Goal: Task Accomplishment & Management: Use online tool/utility

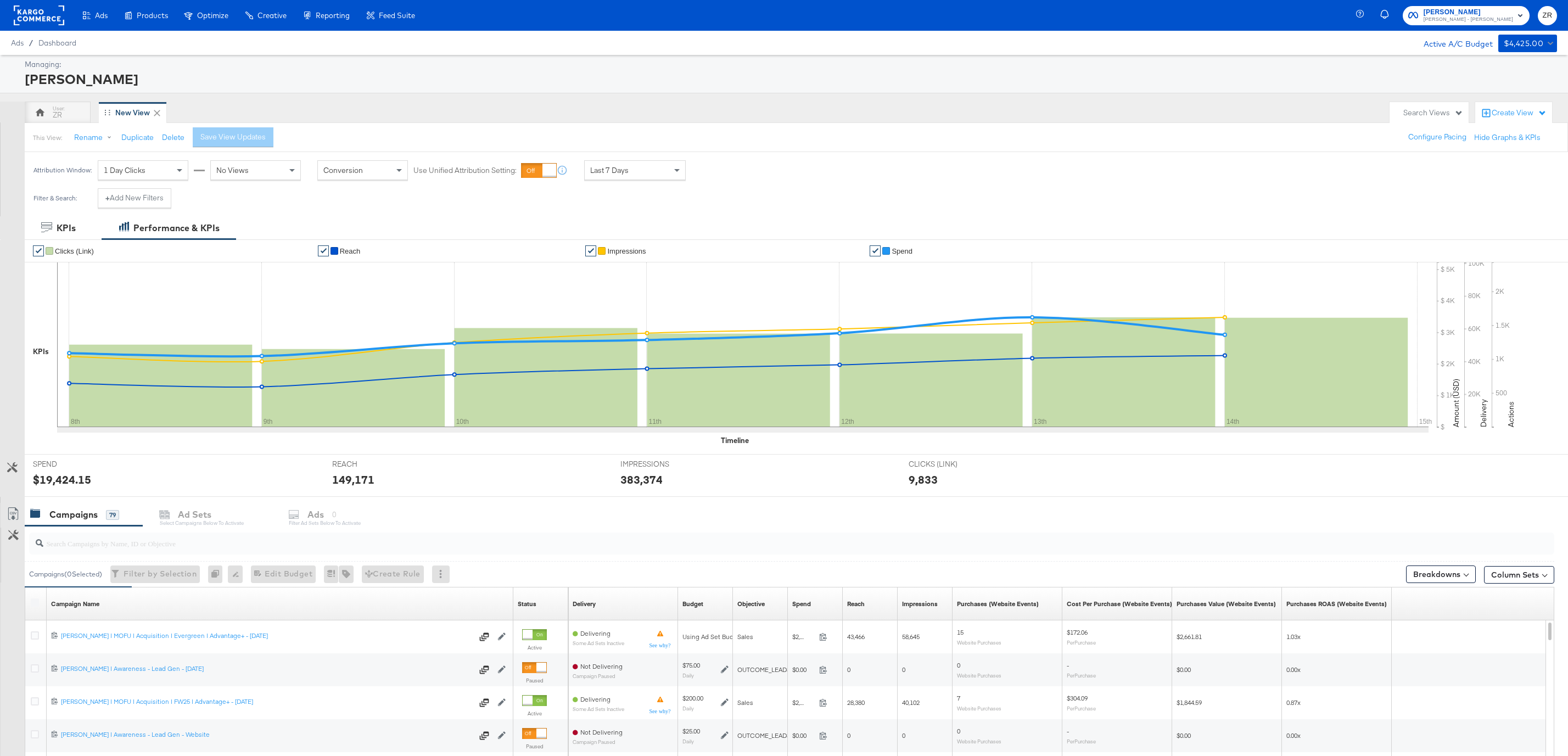
click at [1482, 14] on span "Alexis Bittar" at bounding box center [1468, 12] width 90 height 12
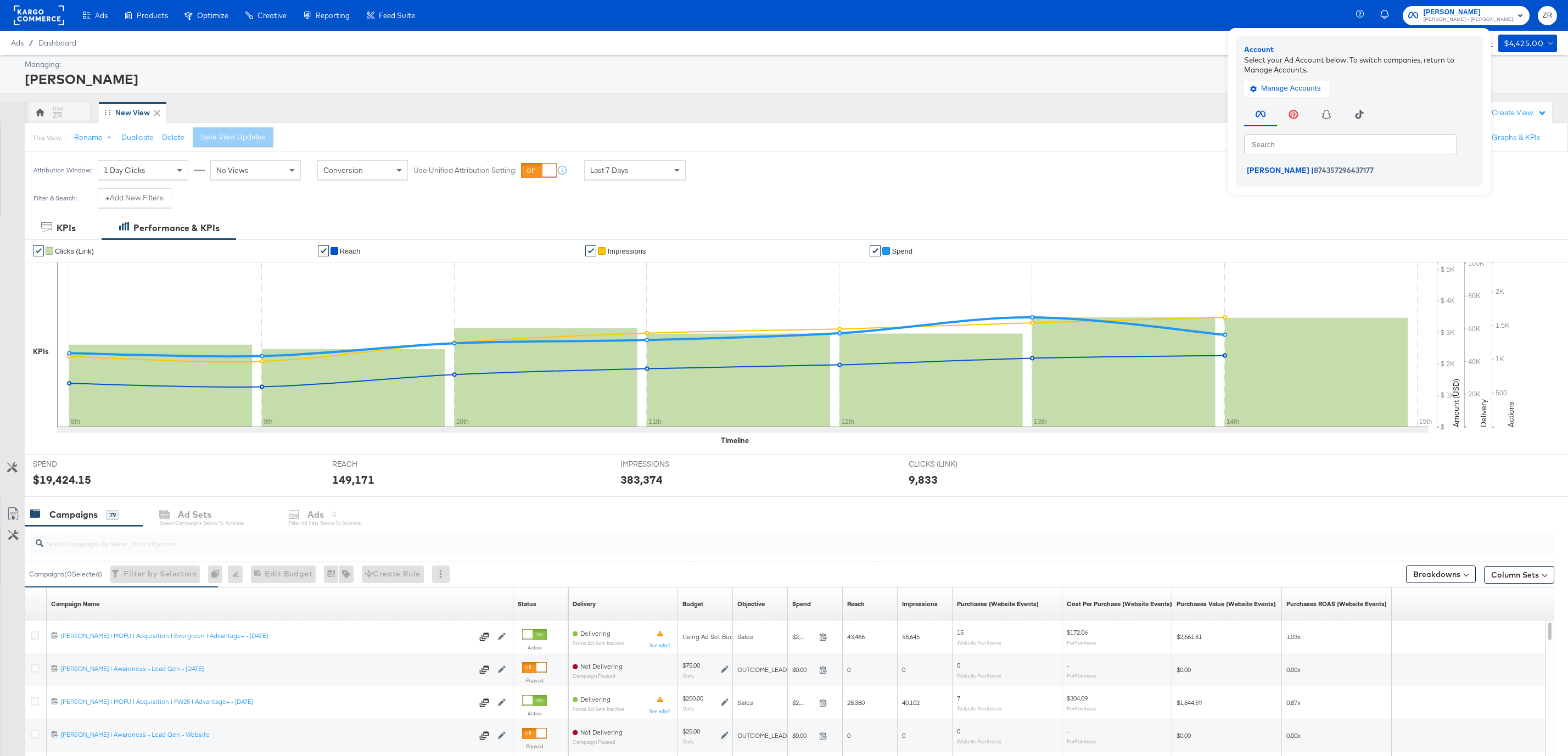
click at [1125, 112] on div "ZR New View" at bounding box center [704, 112] width 1359 height 22
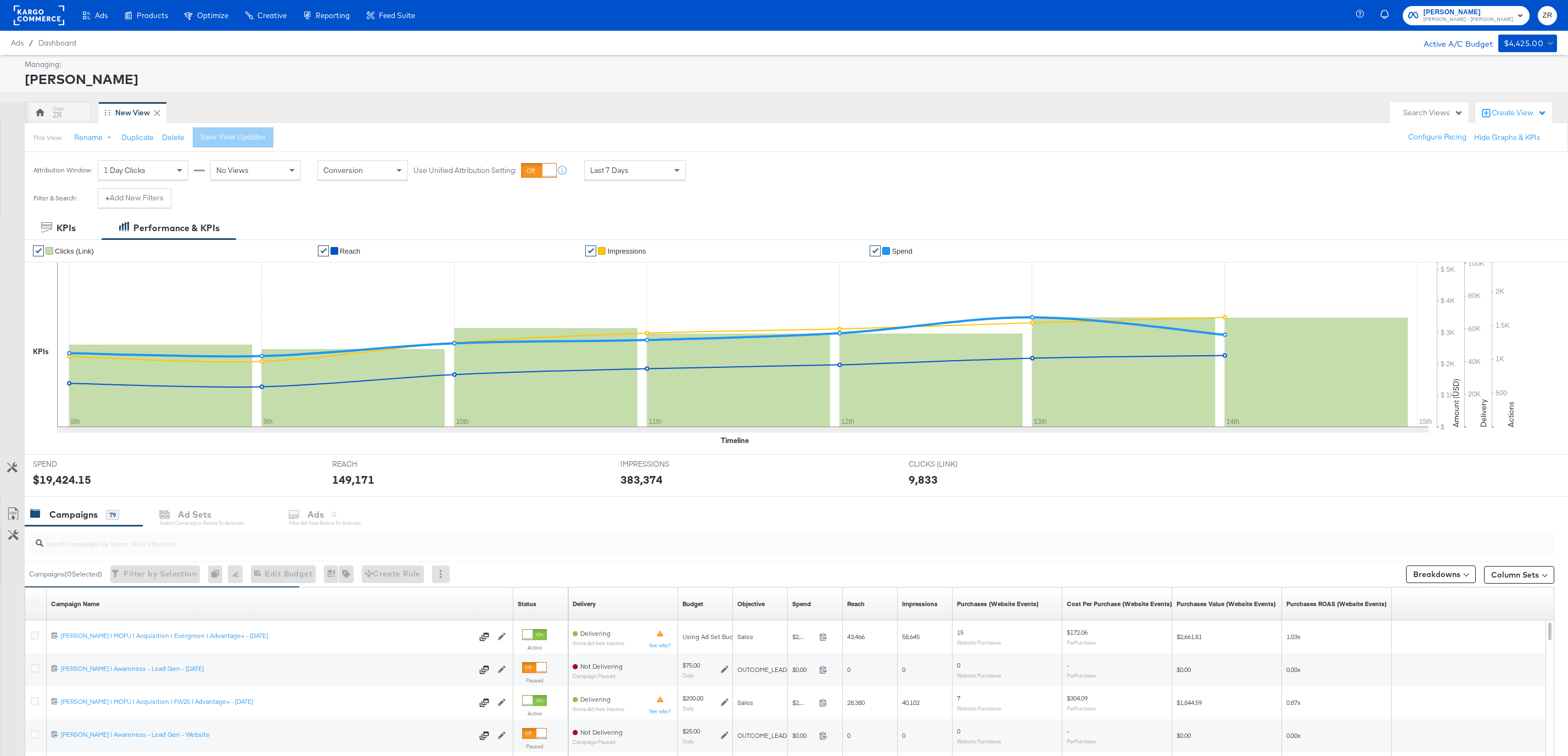
click at [46, 27] on div at bounding box center [39, 15] width 51 height 31
click at [1485, 12] on span "Alexis Bittar" at bounding box center [1468, 12] width 90 height 12
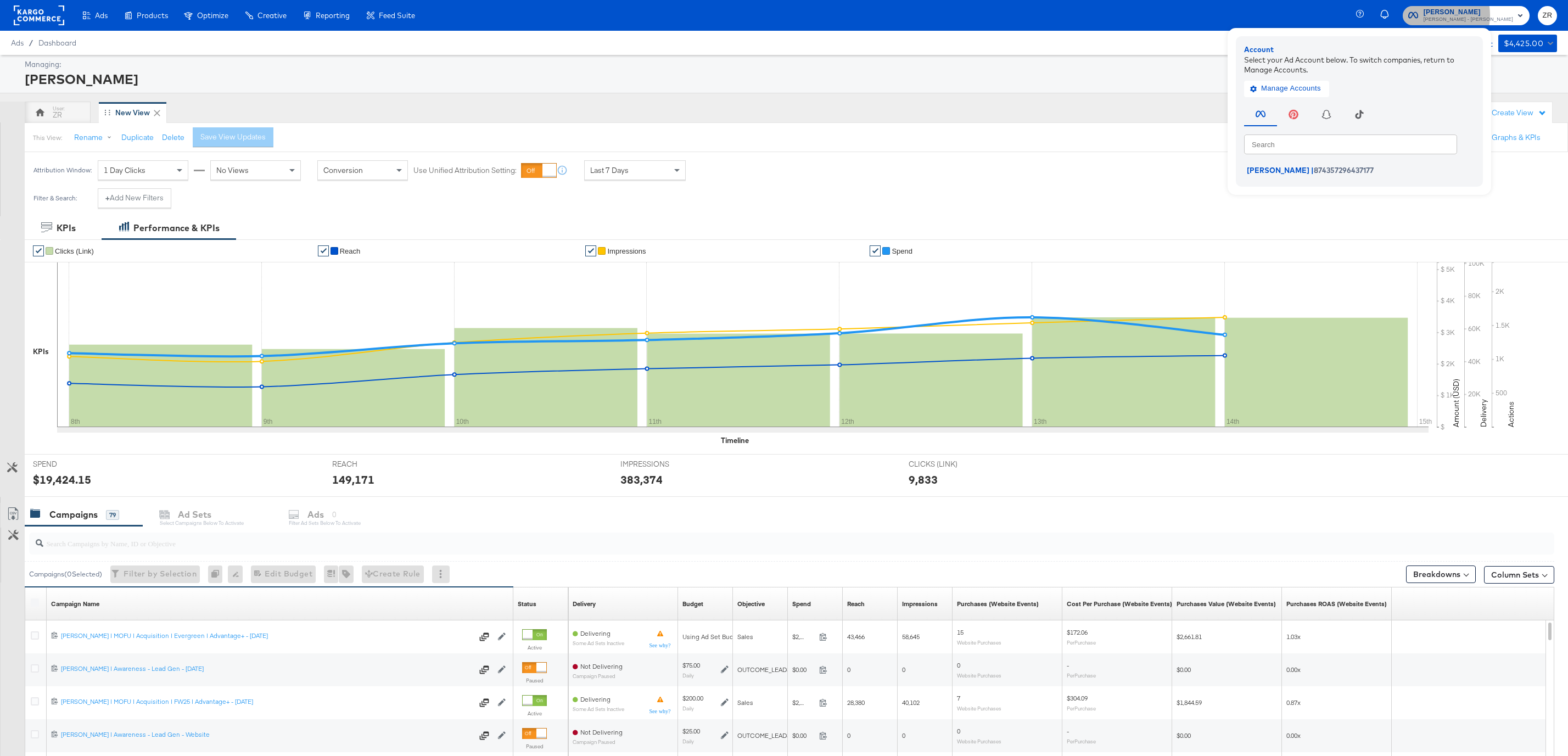
click at [1469, 15] on span "Mason - Alexis Bittar" at bounding box center [1468, 20] width 90 height 9
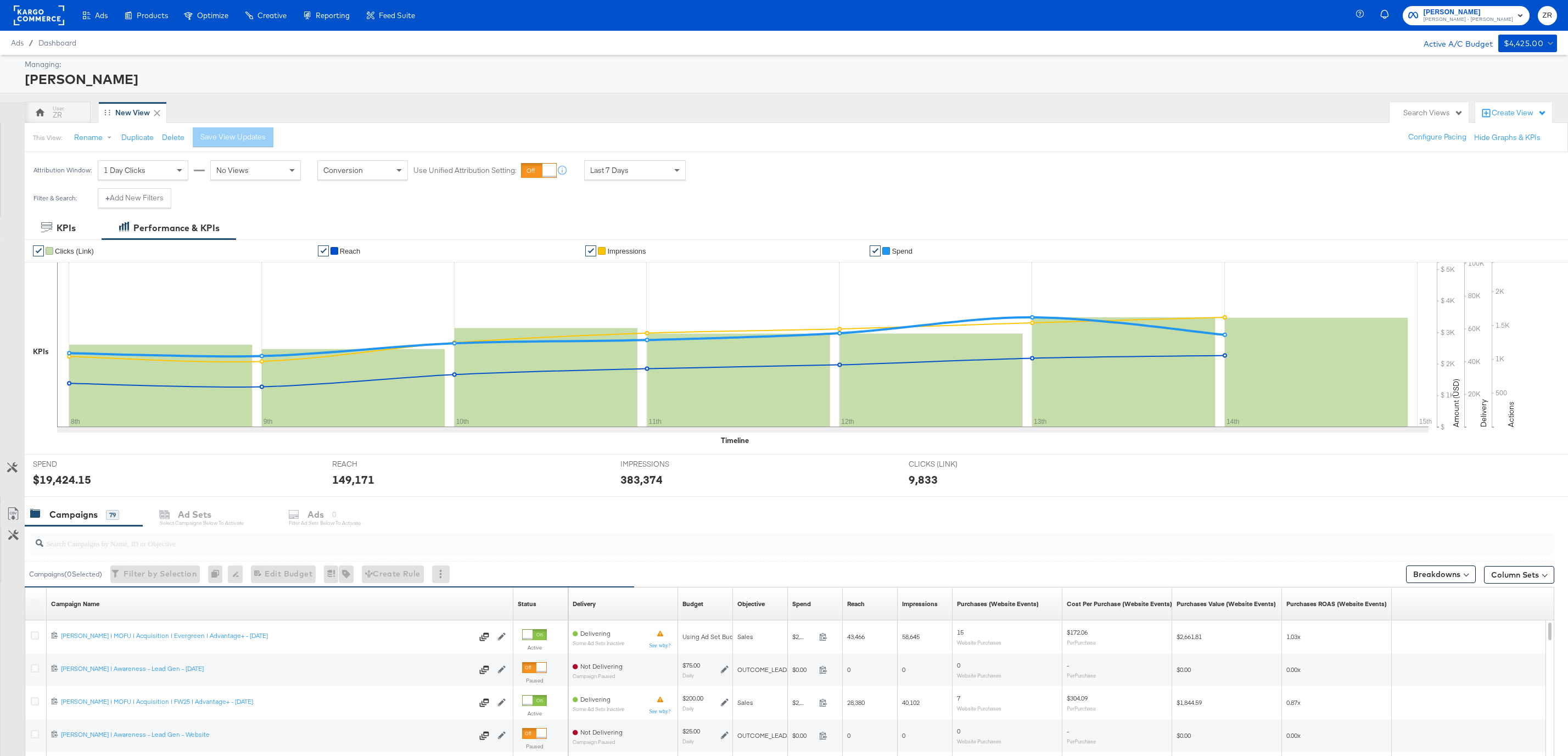
click at [36, 22] on rect at bounding box center [39, 15] width 51 height 20
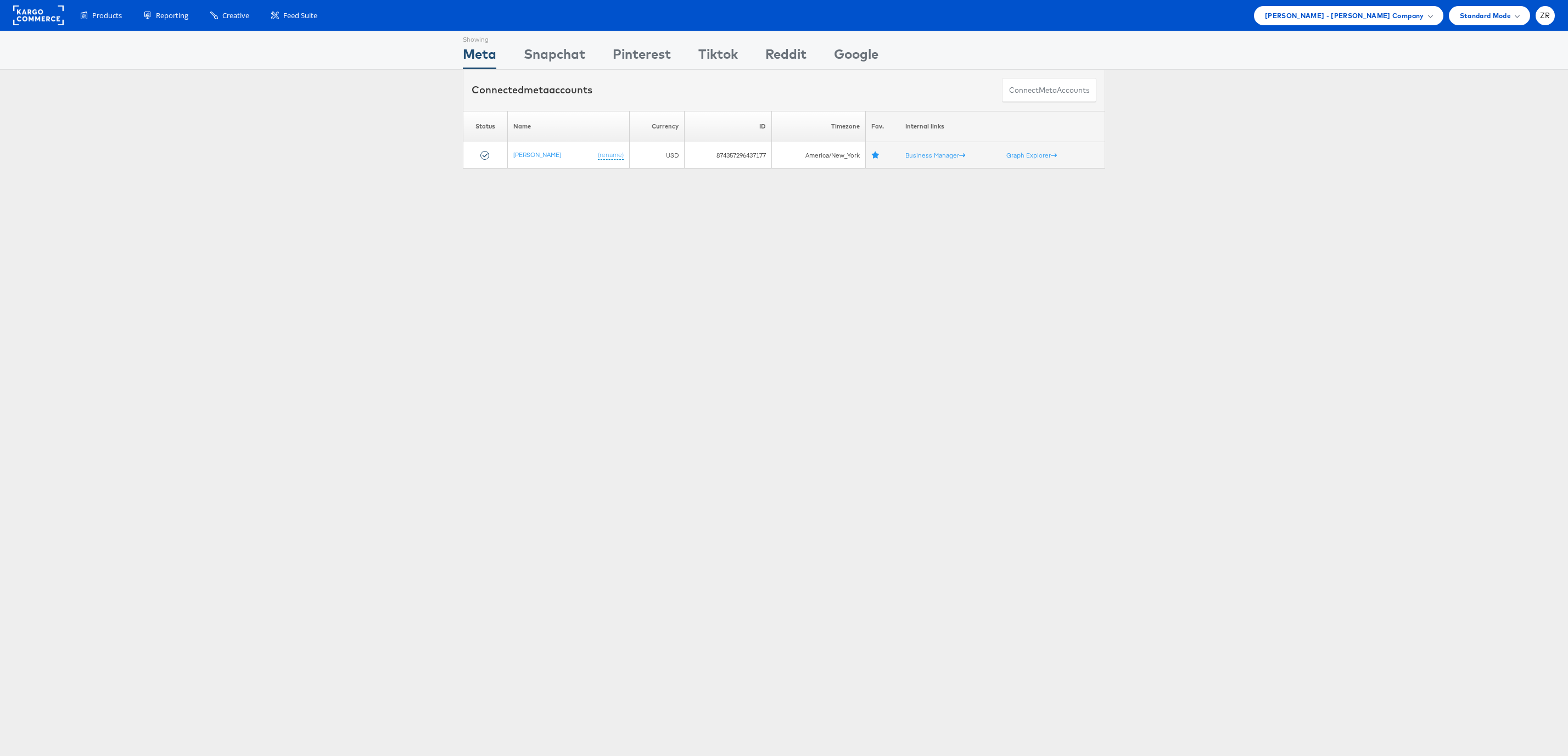
click at [525, 267] on div "Showing Meta Showing [GEOGRAPHIC_DATA] Showing Pinterest Showing Tiktok Showing…" at bounding box center [784, 305] width 1568 height 549
click at [564, 266] on div "Showing Meta Showing [GEOGRAPHIC_DATA] Showing Pinterest Showing Tiktok Showing…" at bounding box center [784, 305] width 1568 height 549
click at [1361, 20] on span "Mason - Alexis Bittar Company" at bounding box center [1344, 15] width 159 height 12
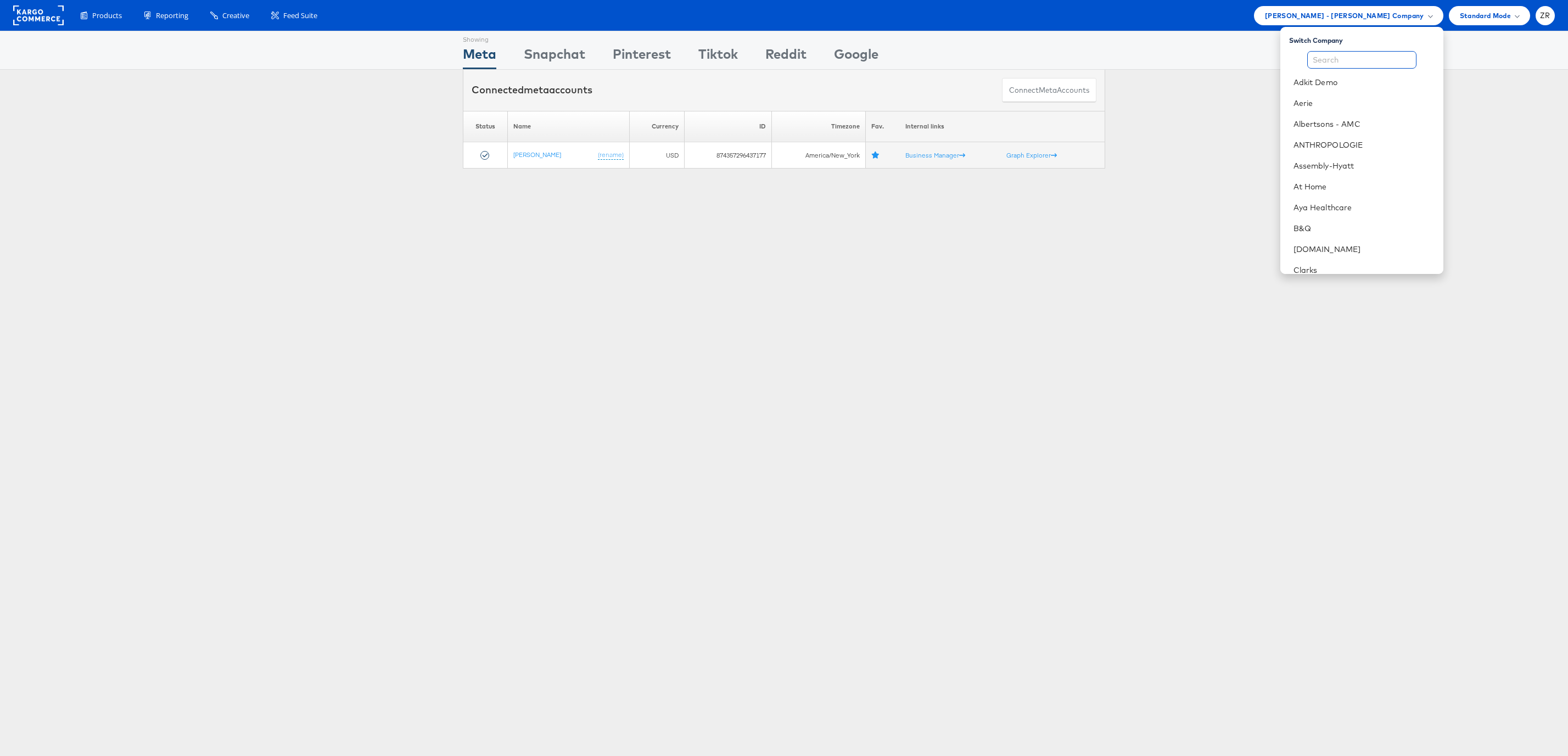
click at [1348, 56] on input "text" at bounding box center [1362, 60] width 109 height 17
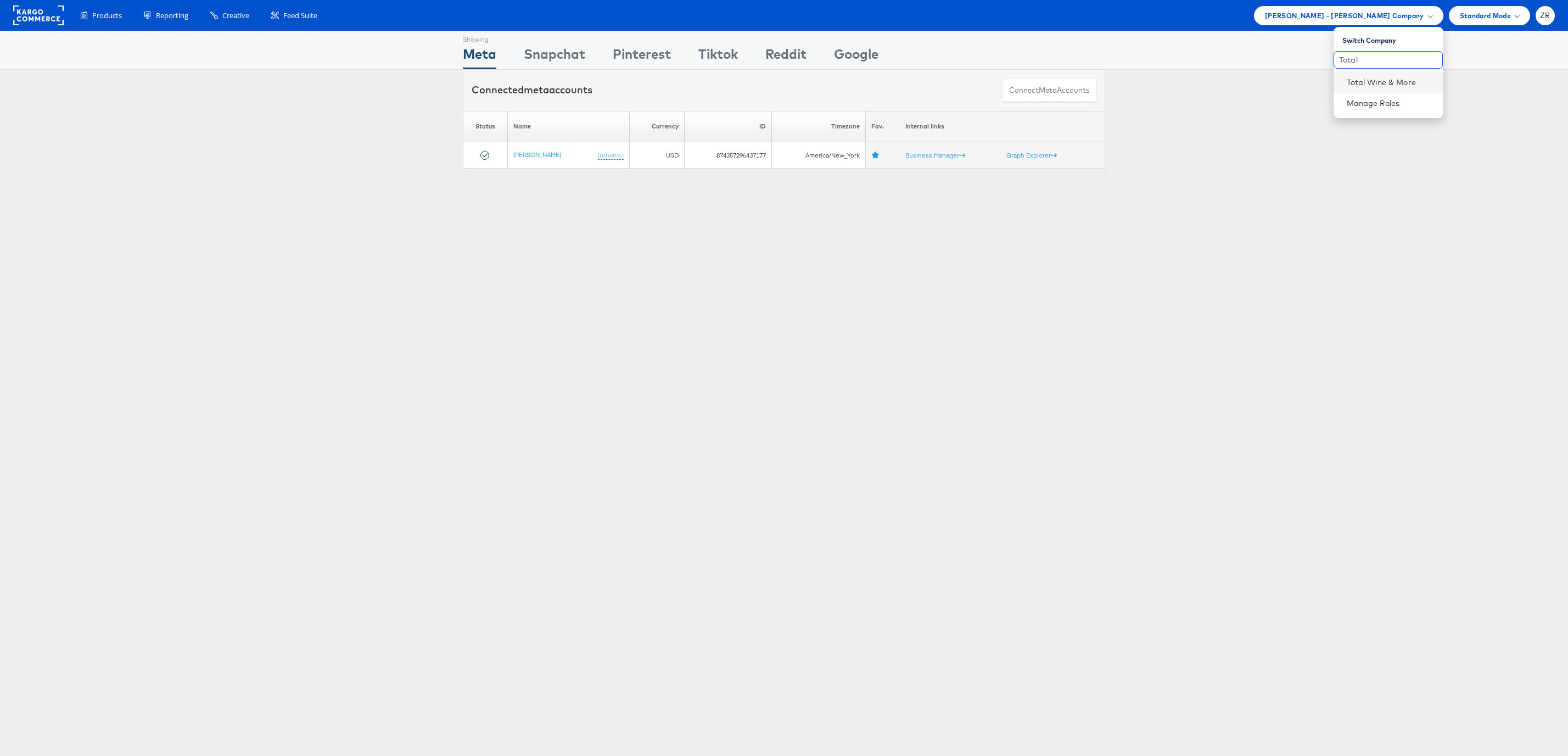
type input "Total"
click at [1348, 73] on li "Total Wine & More" at bounding box center [1388, 82] width 110 height 21
click at [1384, 80] on link "Total Wine & More" at bounding box center [1391, 82] width 88 height 11
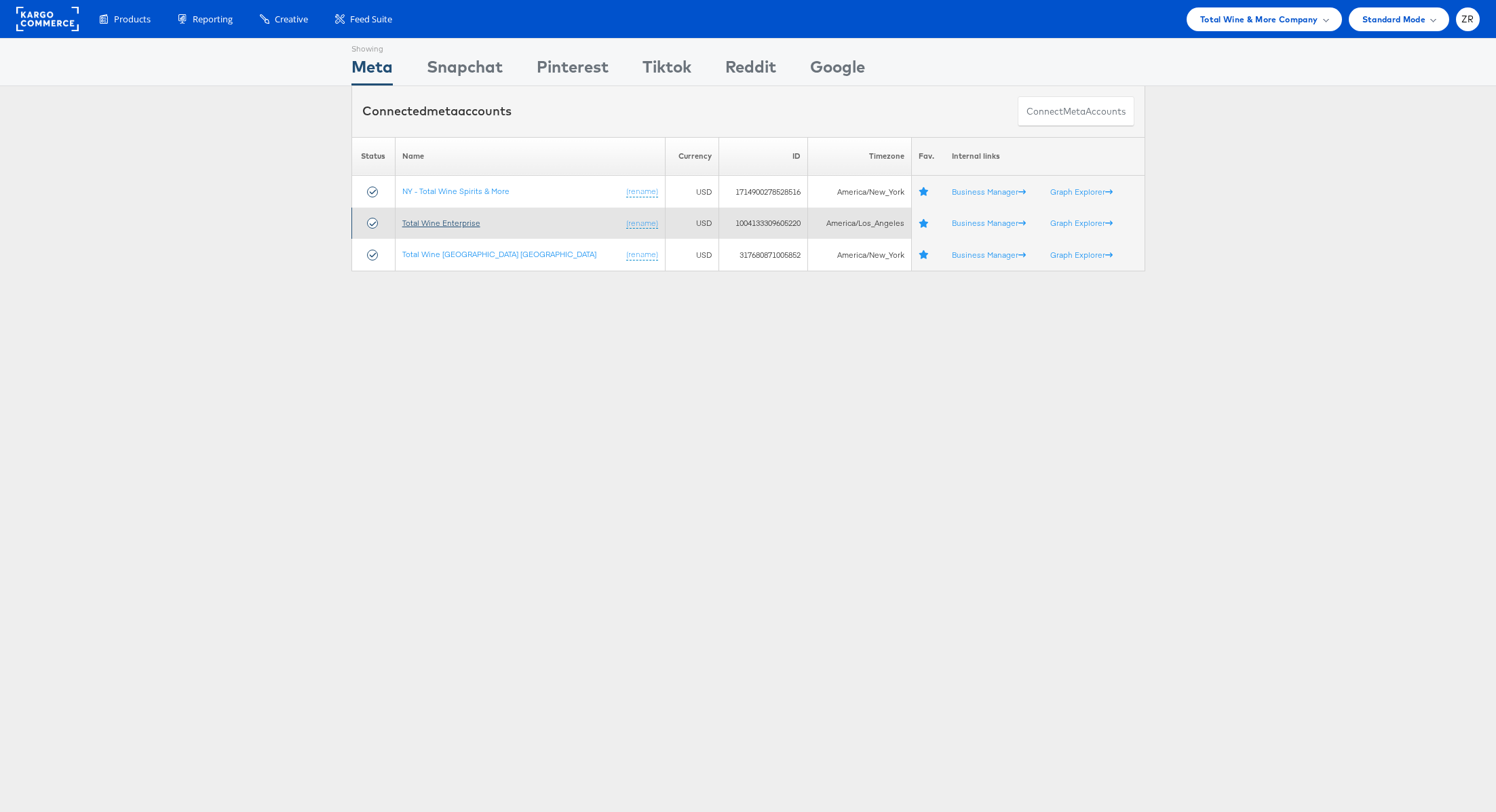
click at [447, 218] on link "Total Wine Enterprise" at bounding box center [441, 222] width 78 height 10
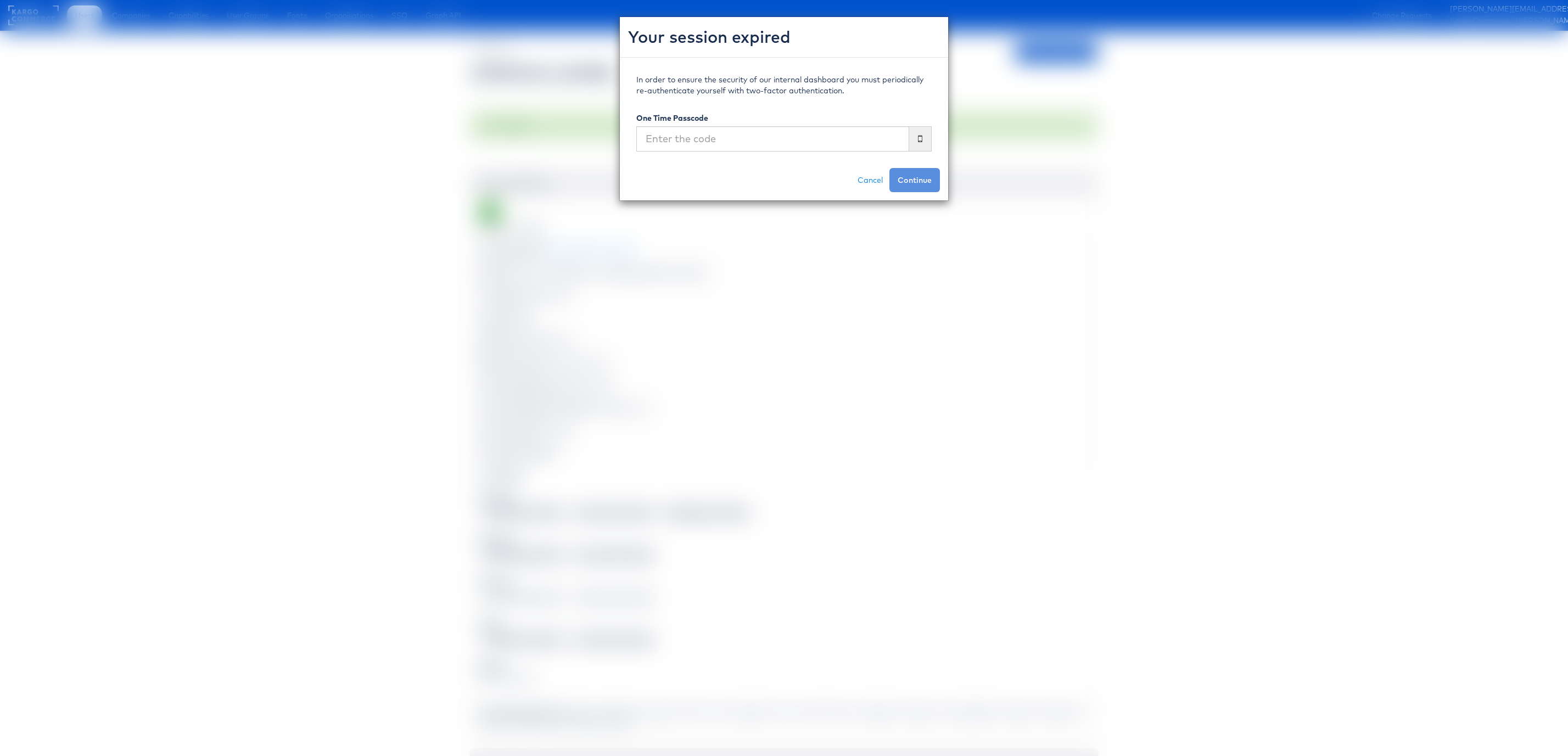
scroll to position [0, 7]
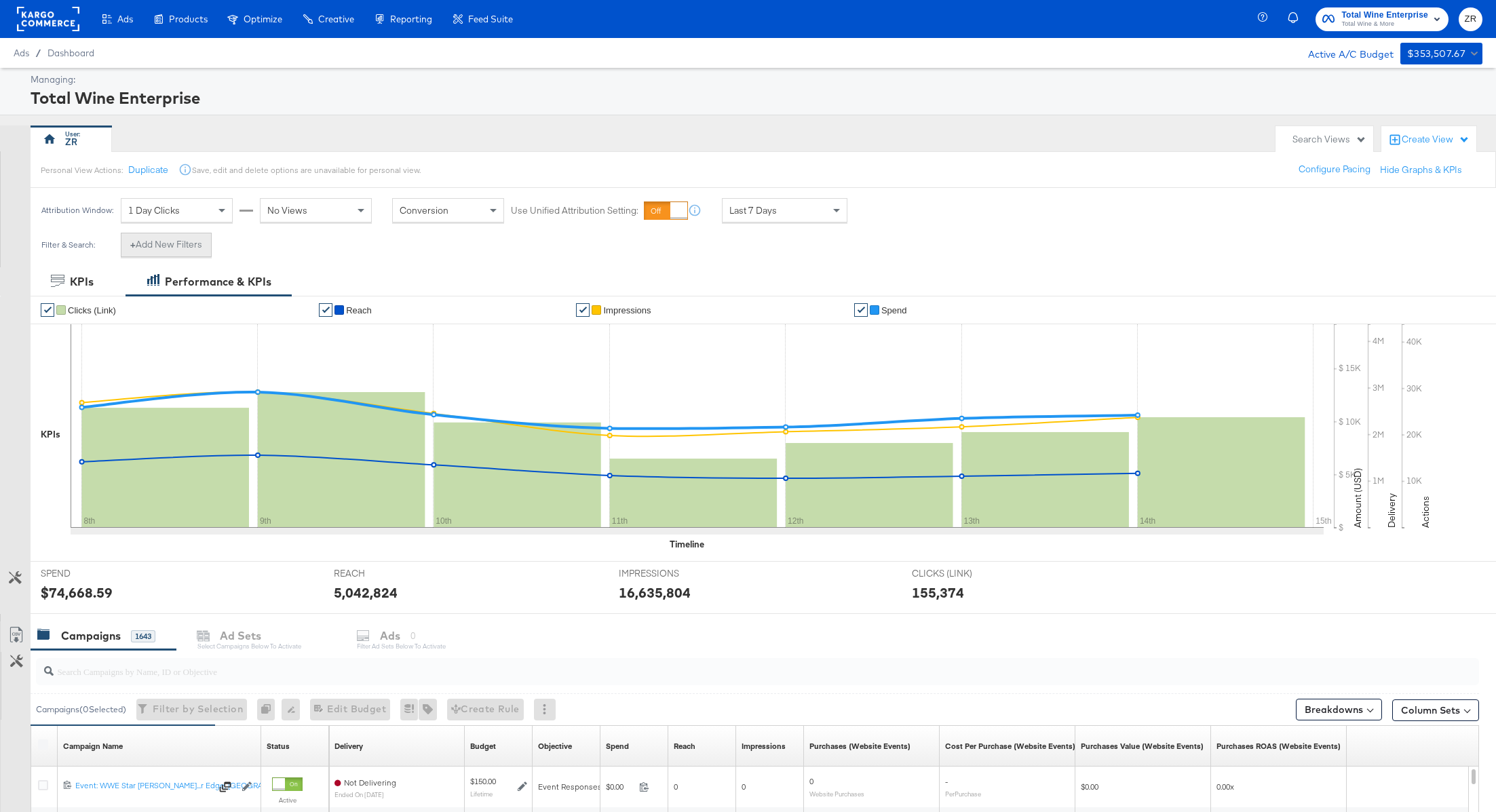
click at [139, 246] on button "+ Add New Filters" at bounding box center [166, 245] width 91 height 24
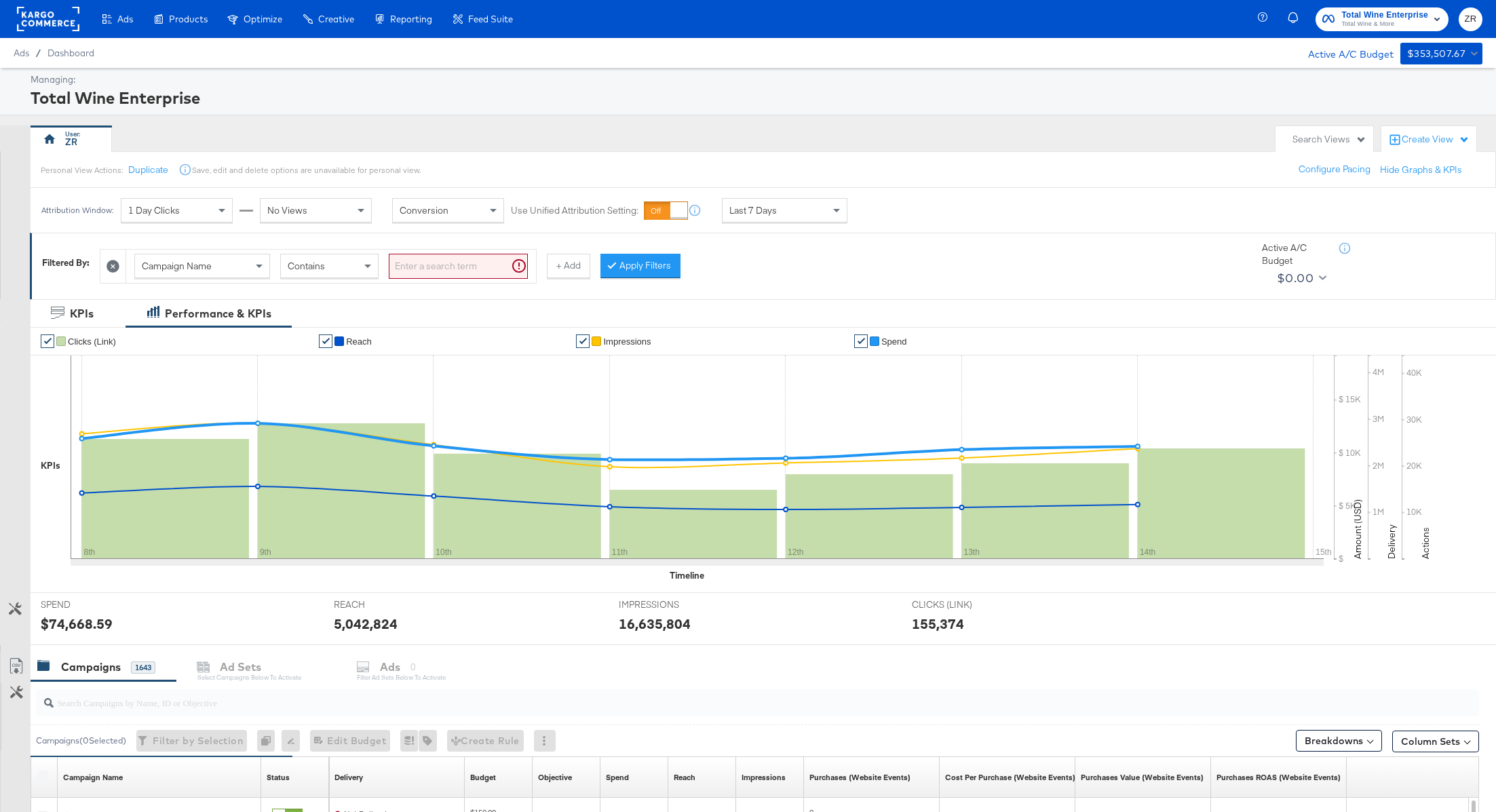
click at [197, 270] on span "Campaign Name" at bounding box center [177, 266] width 70 height 12
click at [332, 269] on div "Contains" at bounding box center [329, 266] width 97 height 23
click at [443, 259] on input "search" at bounding box center [458, 266] width 139 height 25
paste input "6866617069181"
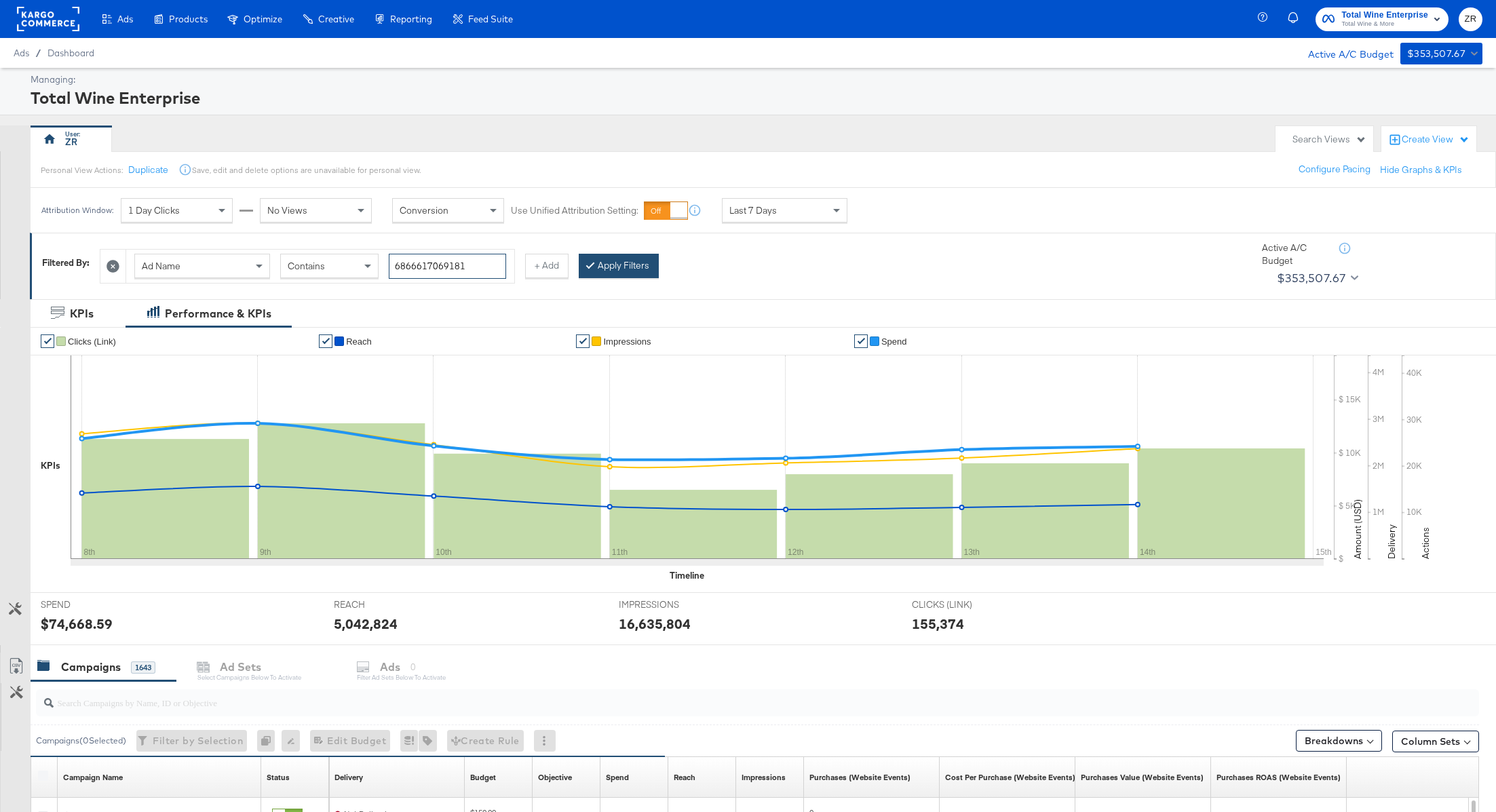
type input "6866617069181"
click at [623, 266] on button "Apply Filters" at bounding box center [618, 266] width 80 height 24
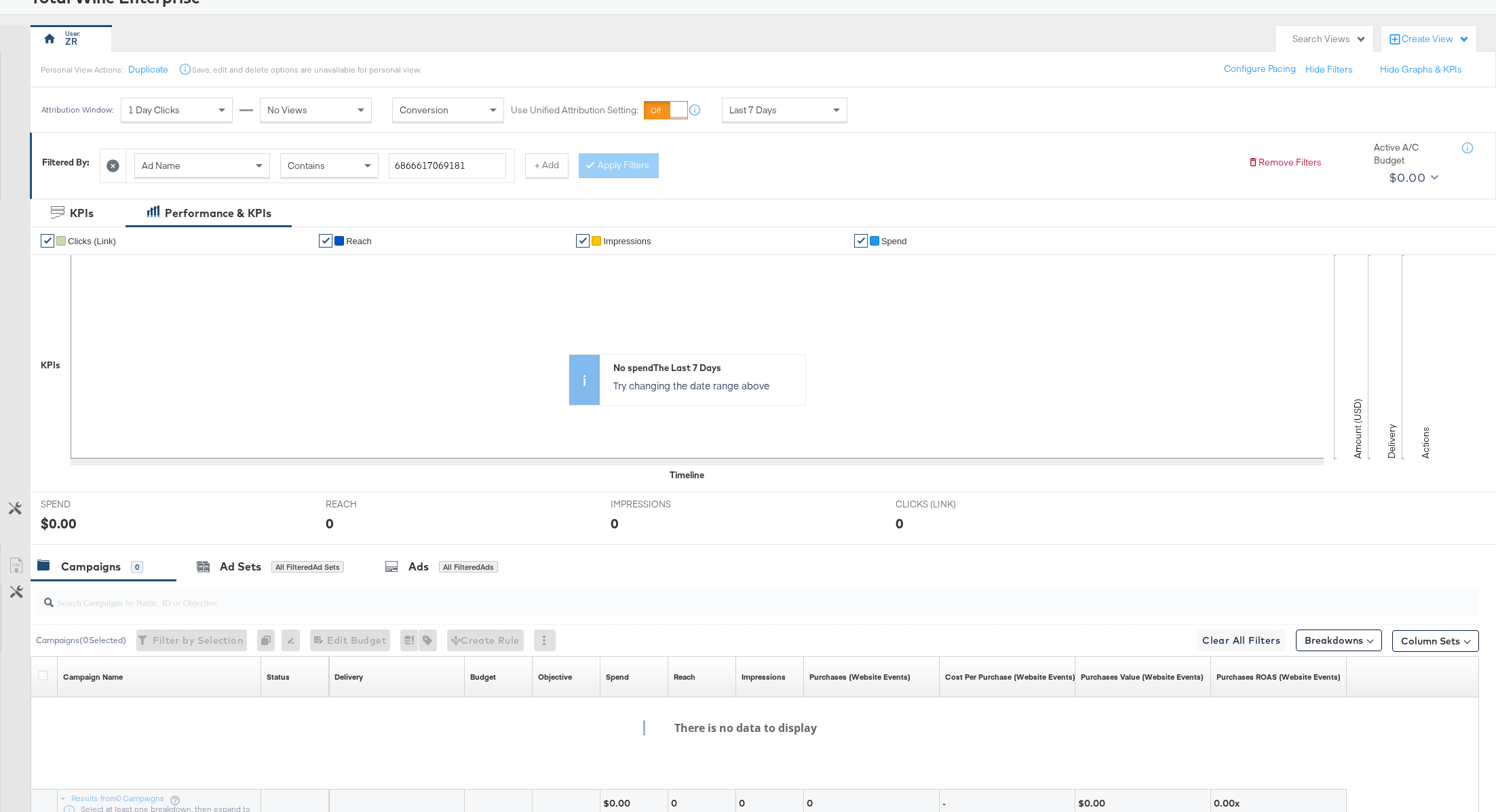
scroll to position [83, 0]
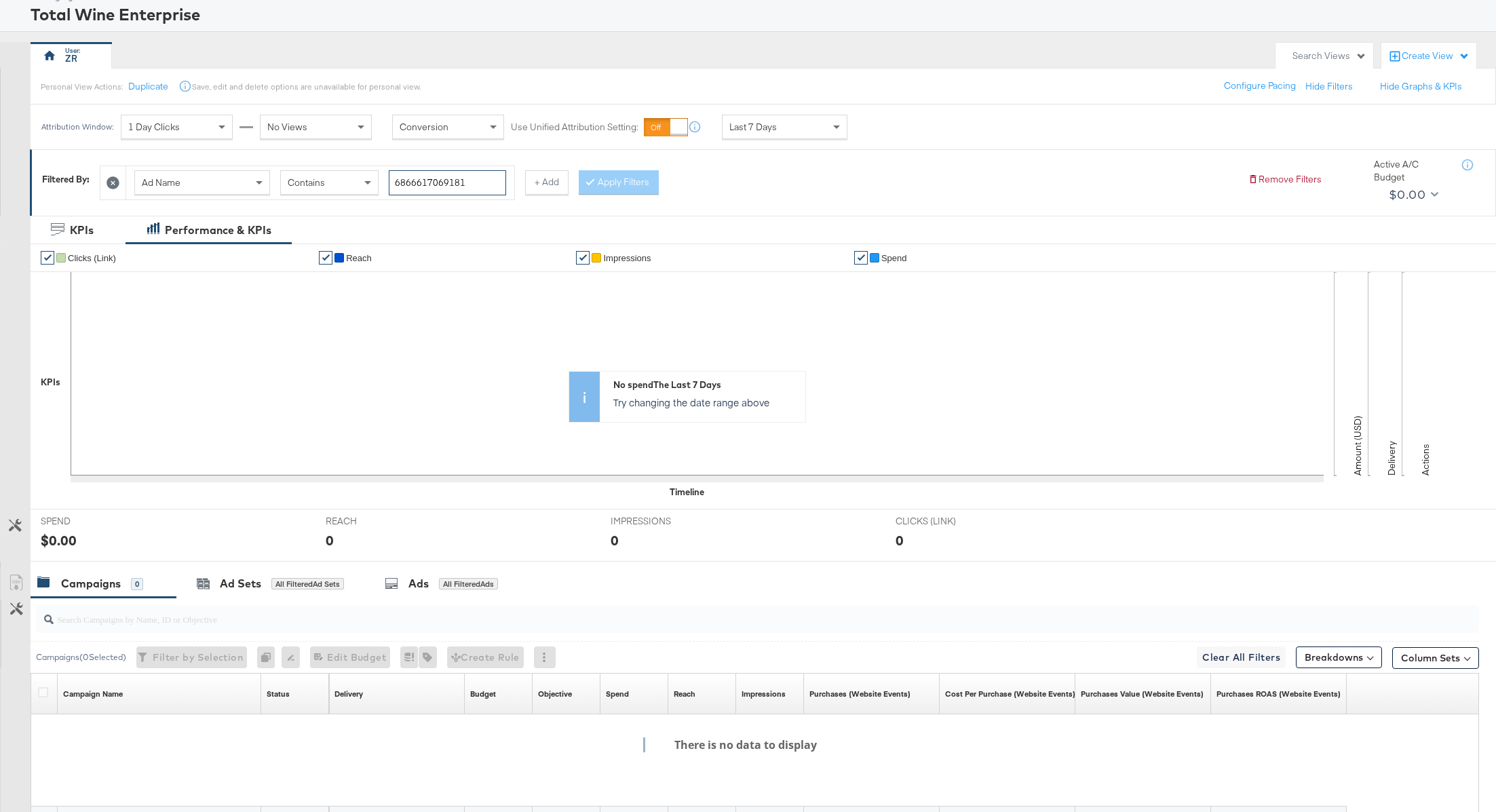
click at [440, 186] on input "6866617069181" at bounding box center [447, 182] width 118 height 25
click at [112, 186] on icon at bounding box center [113, 182] width 13 height 13
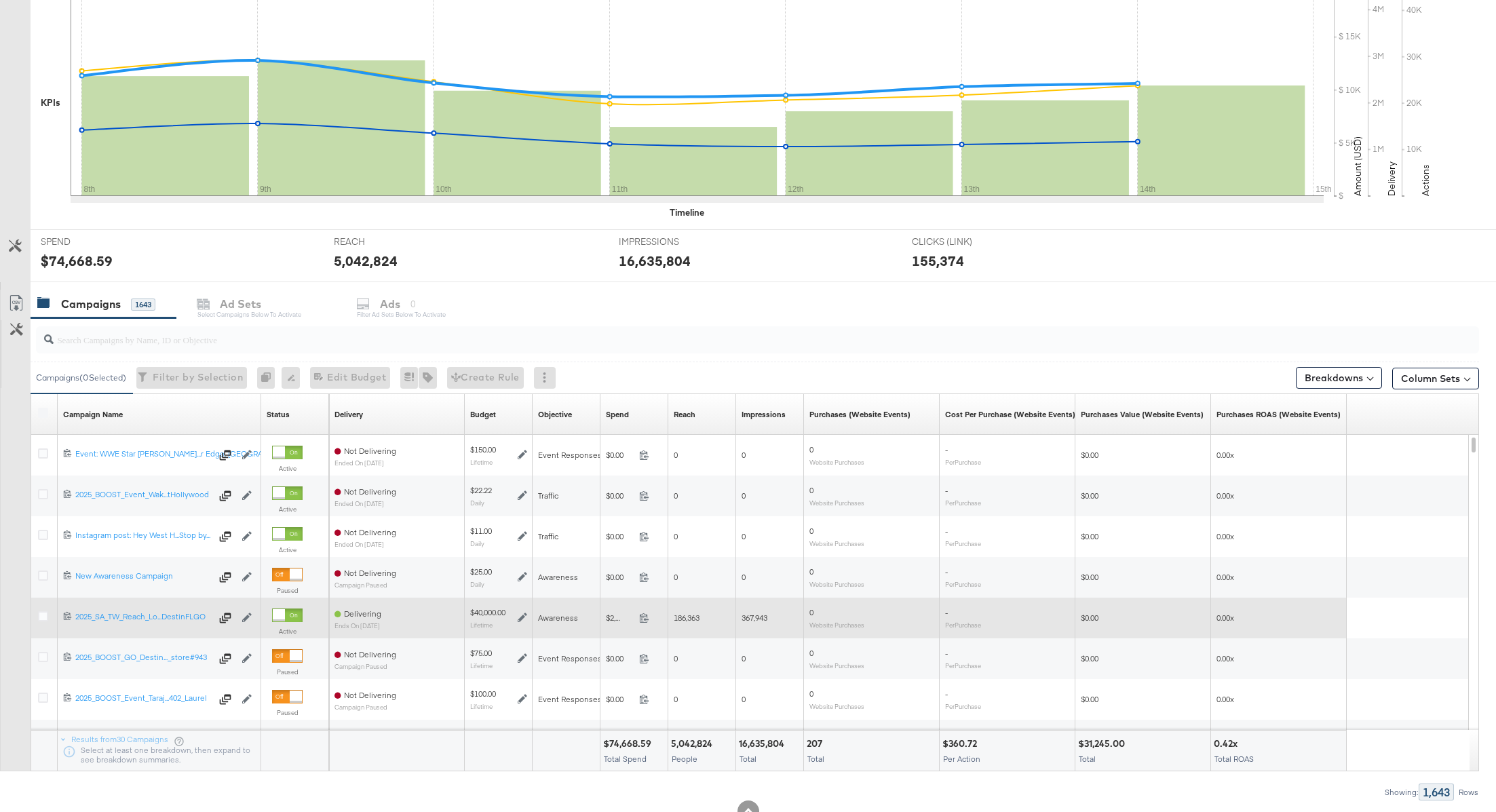
scroll to position [378, 0]
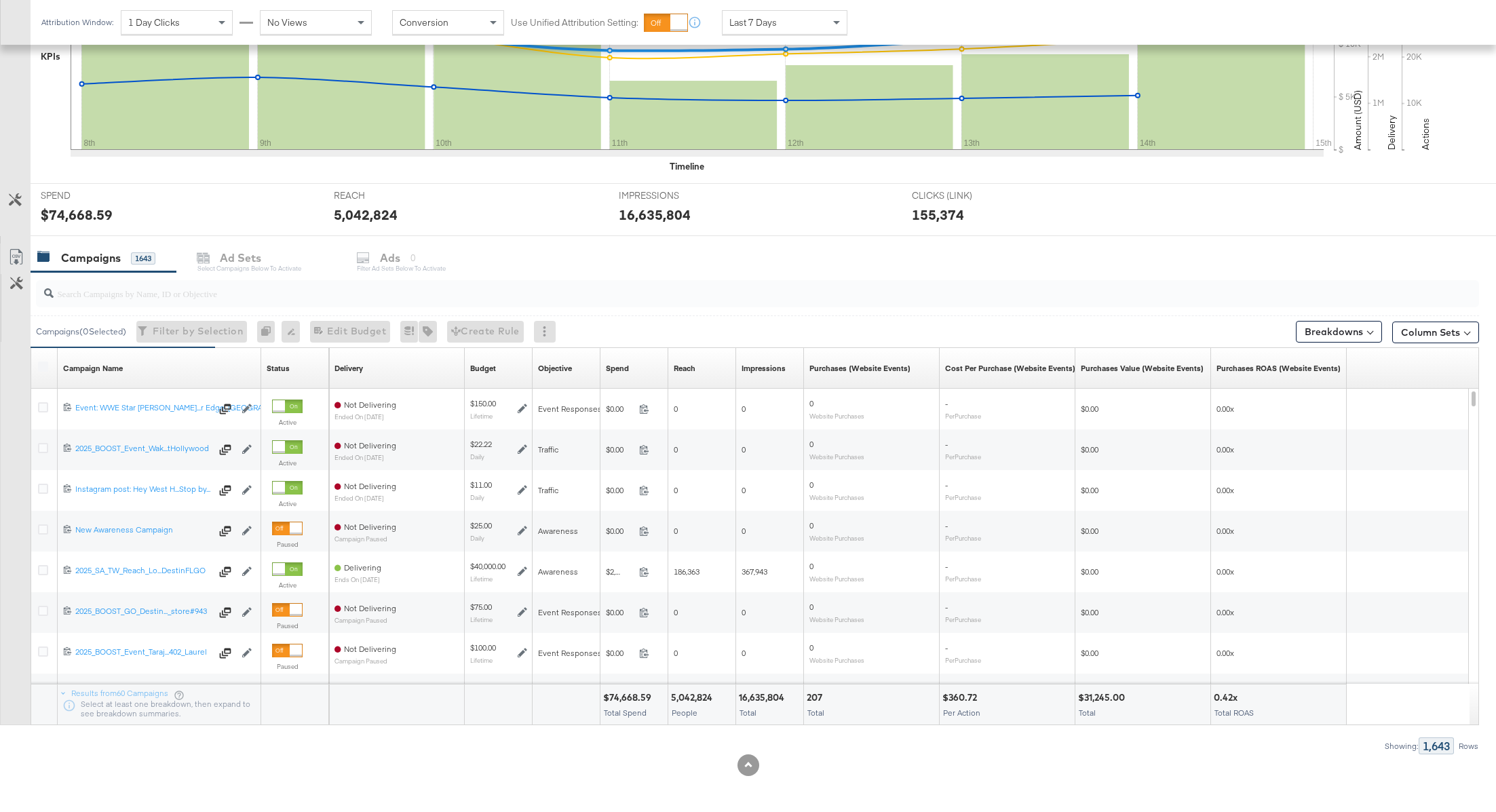
click at [390, 266] on div "Campaigns 1643 Ad Sets Select Campaigns below to activate Ads 0 Filter Ad Sets …" at bounding box center [763, 258] width 1465 height 29
click at [327, 294] on input "search" at bounding box center [699, 288] width 1292 height 27
paste input "6866617069181"
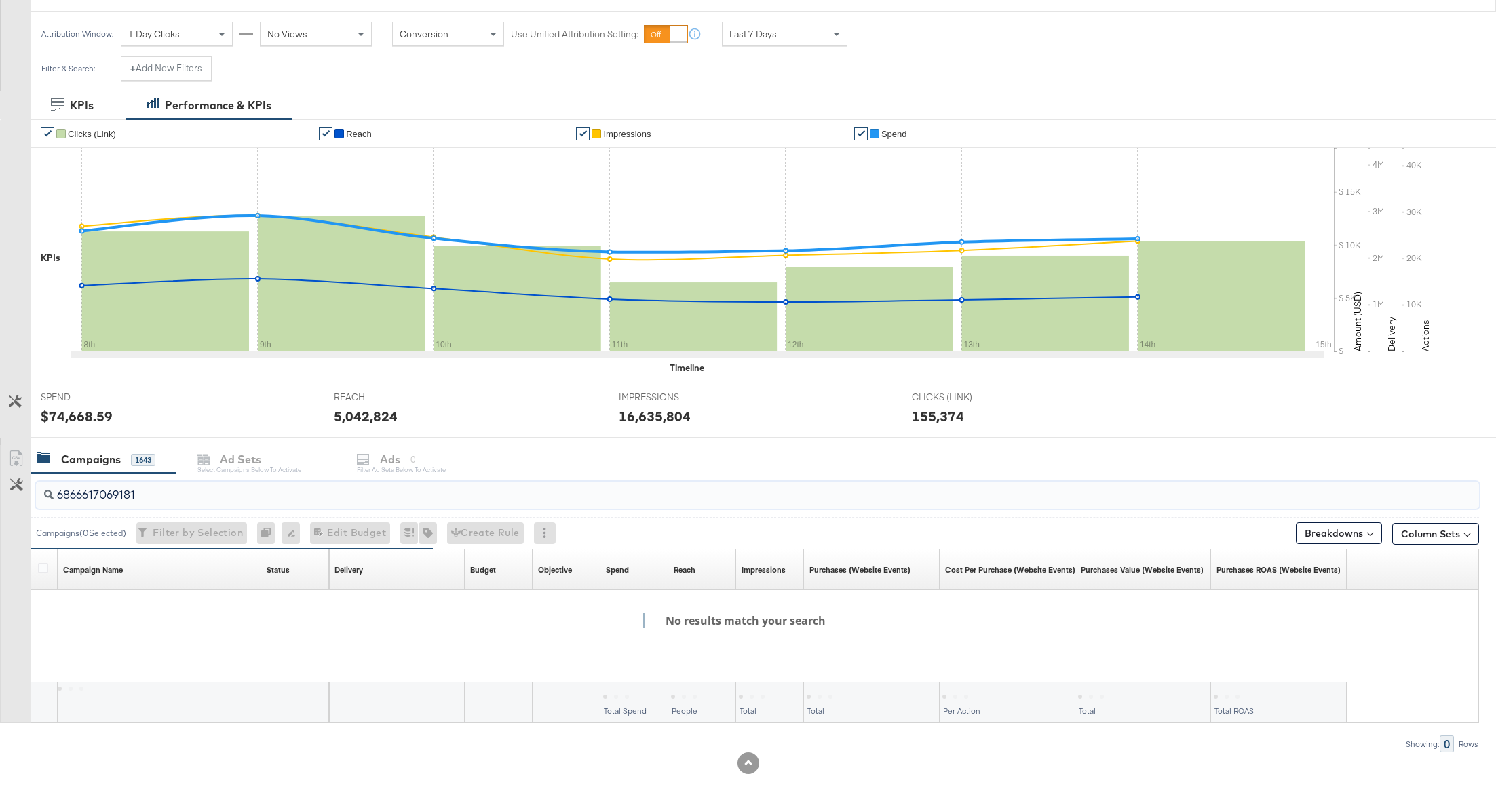
scroll to position [174, 0]
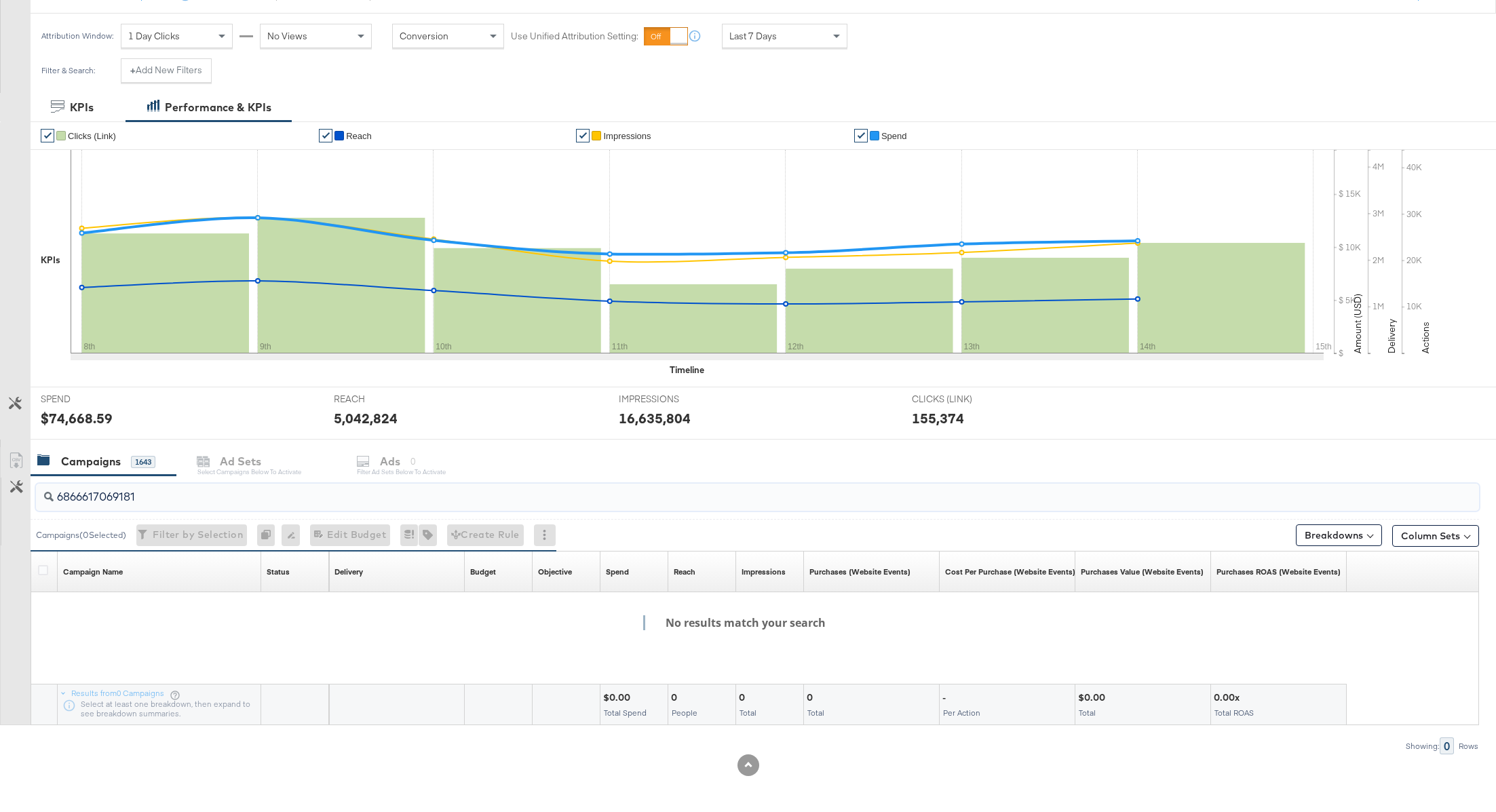
type input "6866617069181"
click at [239, 462] on div "Campaigns 1643 Ad Sets Select Campaigns below to activate Ads 0 Filter Ad Sets …" at bounding box center [763, 462] width 1465 height 29
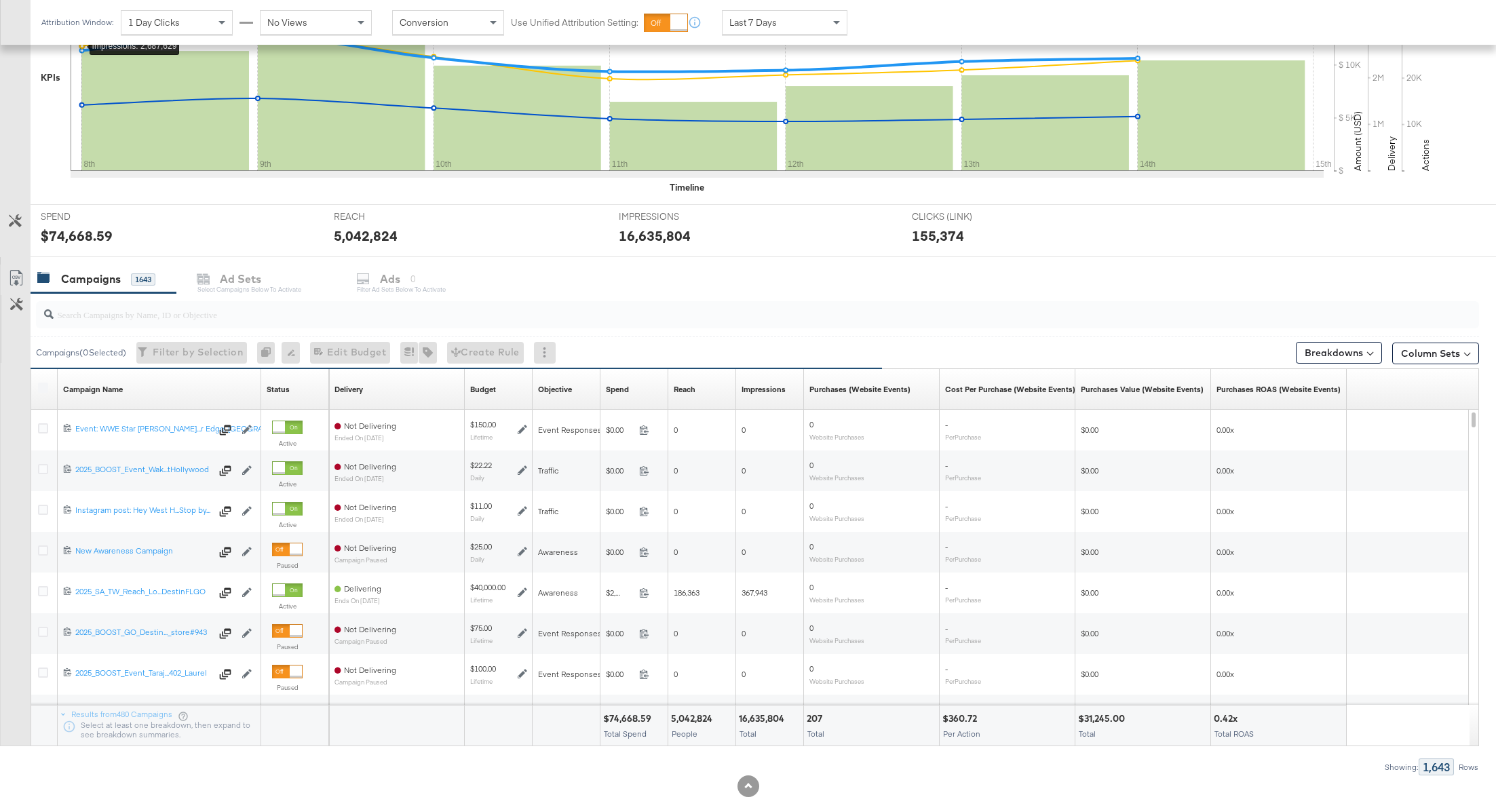
scroll to position [369, 0]
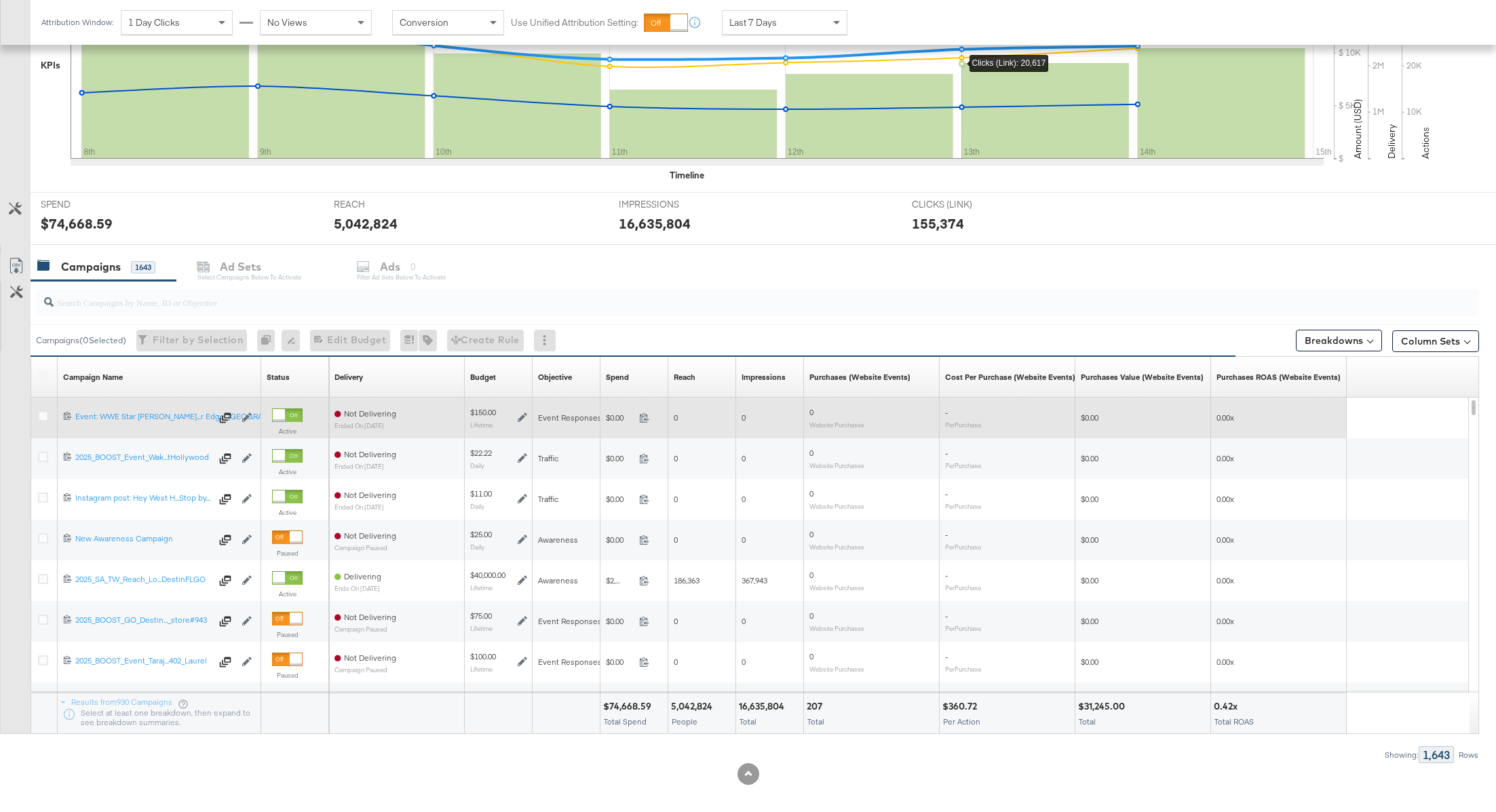
click at [38, 408] on div at bounding box center [45, 418] width 25 height 24
click at [46, 414] on icon at bounding box center [43, 416] width 10 height 10
click at [0, 0] on input "checkbox" at bounding box center [0, 0] width 0 height 0
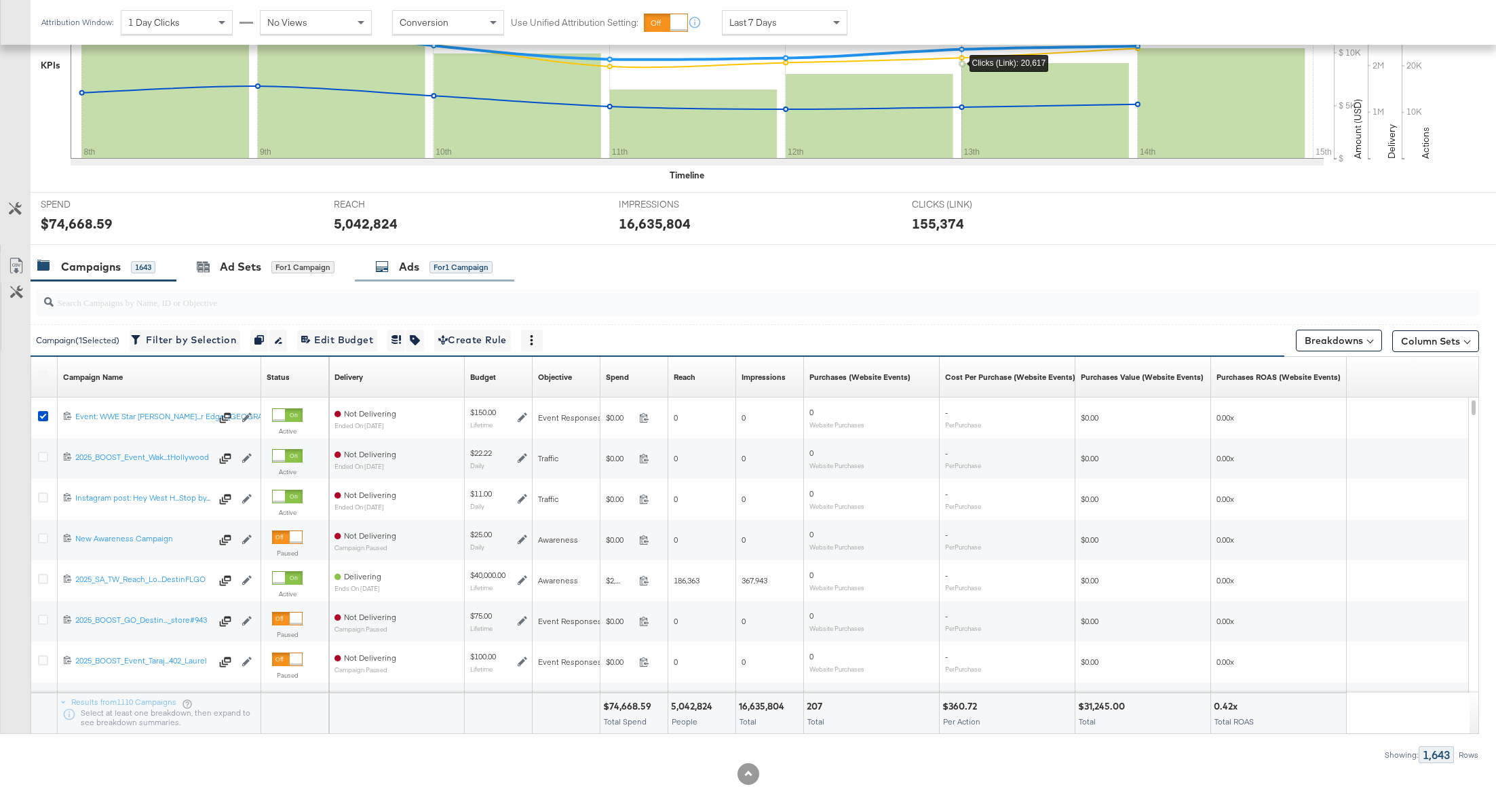
click at [421, 259] on div "Ads for 1 Campaign" at bounding box center [434, 267] width 118 height 15
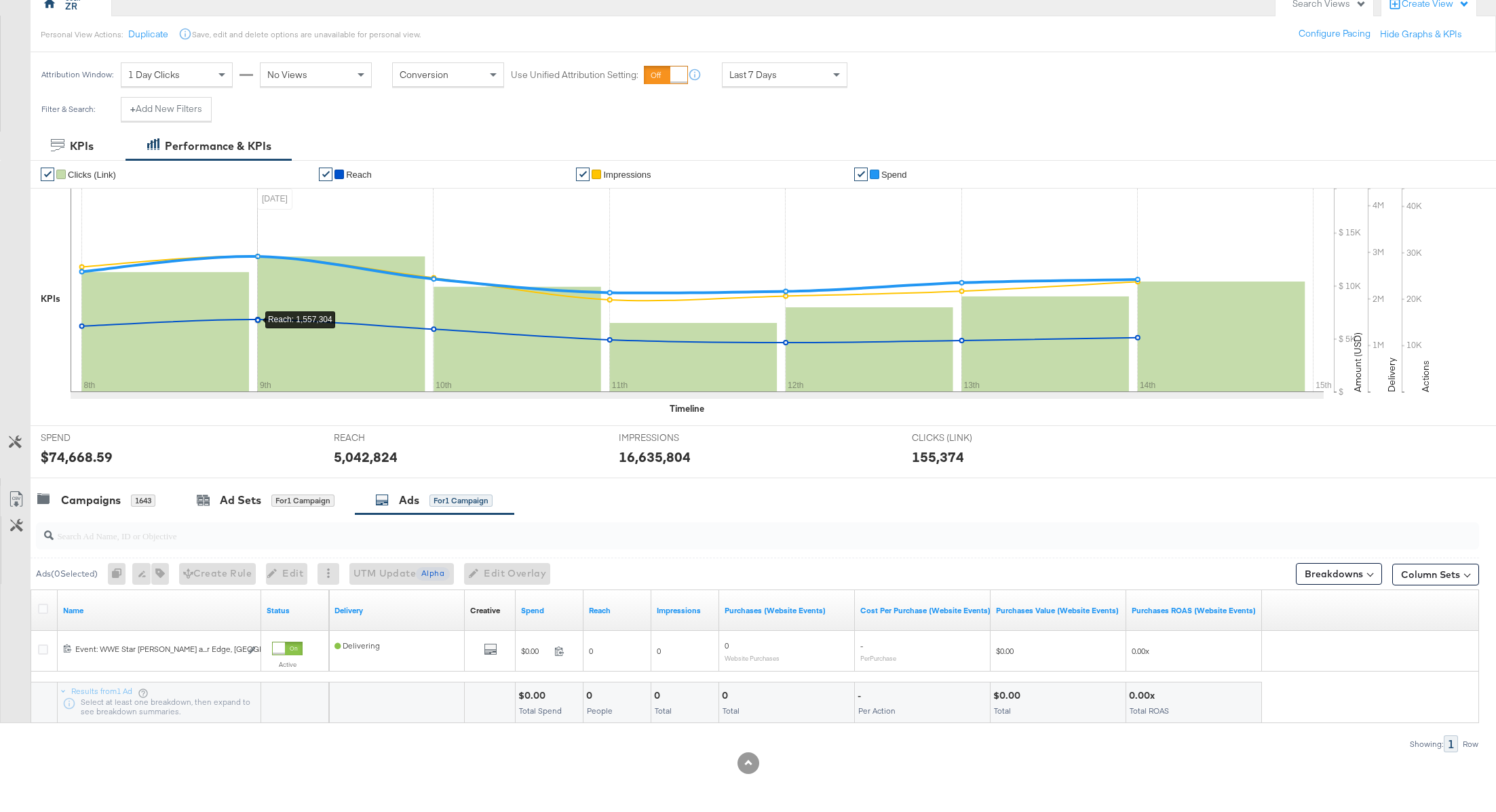
scroll to position [134, 0]
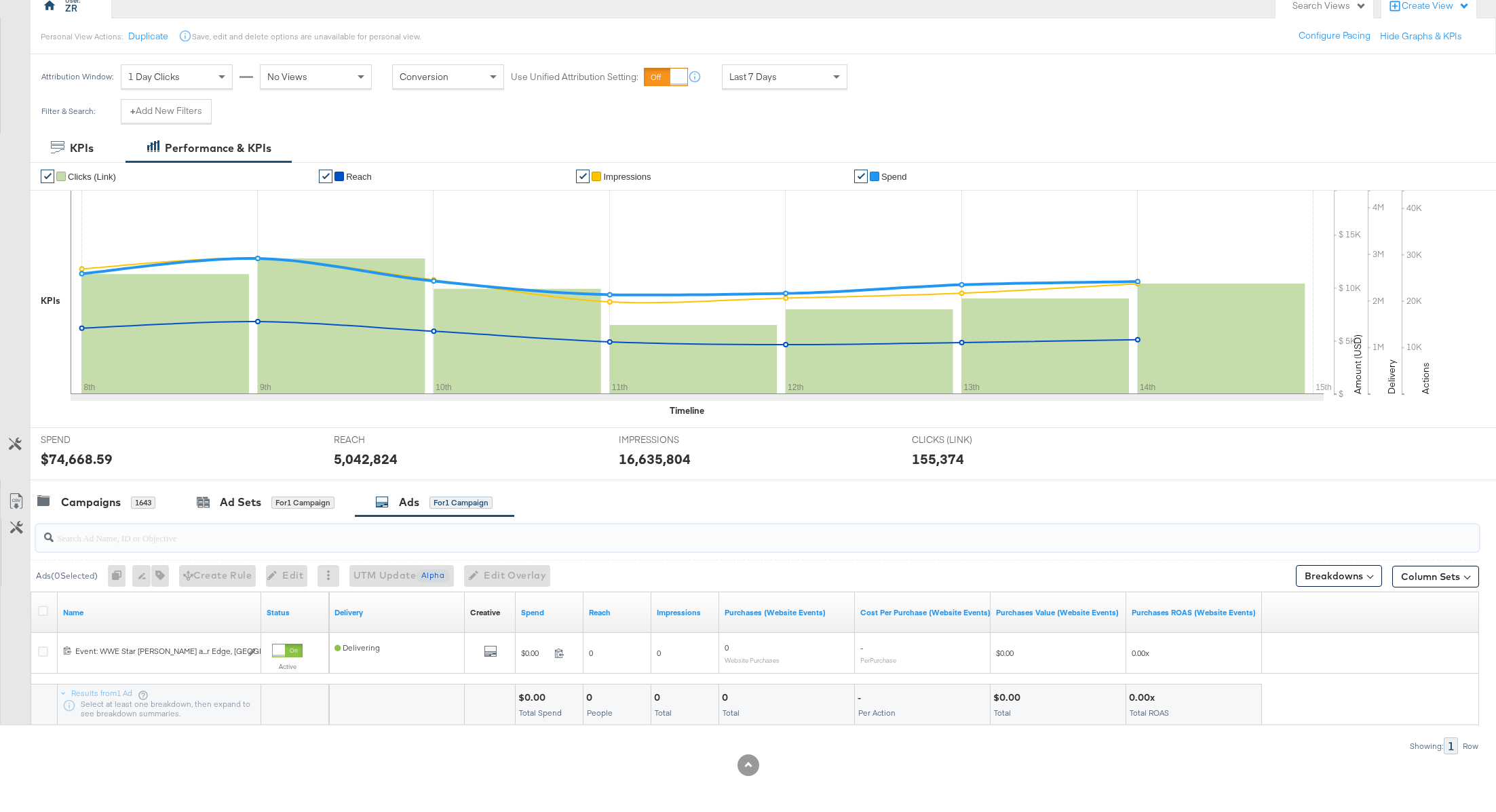
click at [76, 534] on input "search" at bounding box center [699, 532] width 1292 height 27
click at [107, 499] on div "Campaigns" at bounding box center [91, 502] width 60 height 15
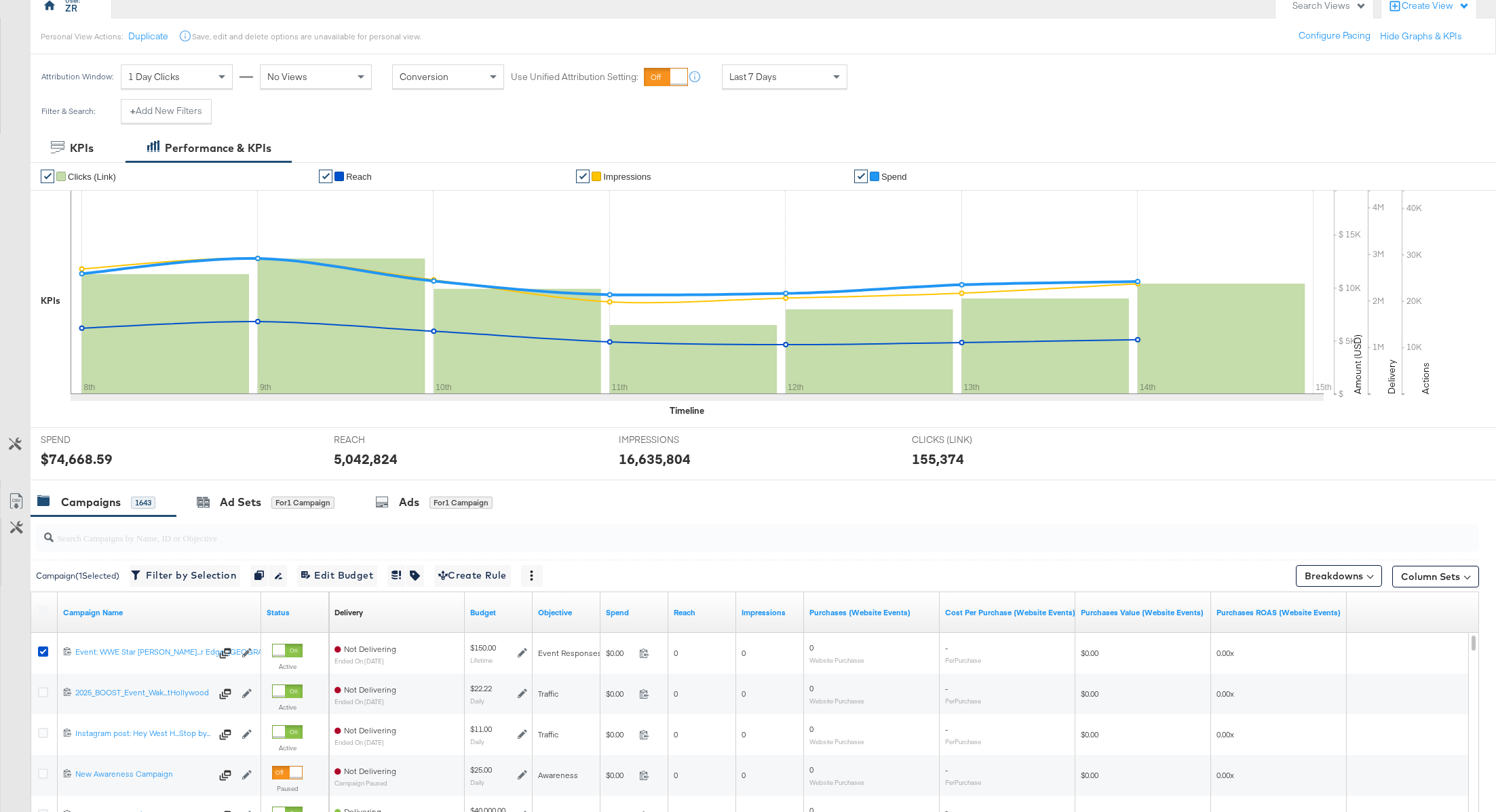
click at [111, 537] on input "search" at bounding box center [699, 532] width 1292 height 27
paste input "6866617069181"
type input "6866617069181"
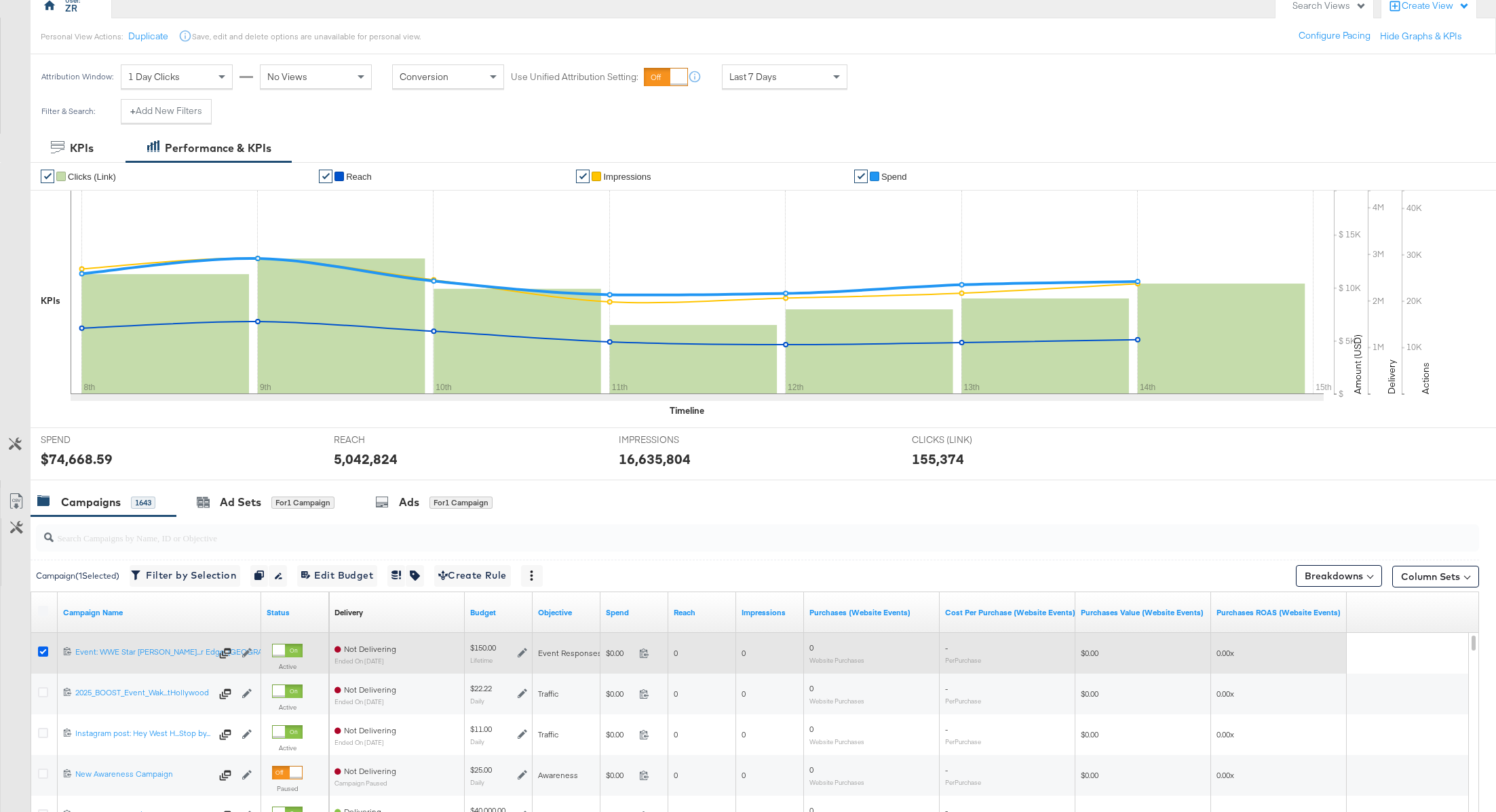
click at [45, 651] on icon at bounding box center [43, 651] width 10 height 10
click at [0, 0] on input "checkbox" at bounding box center [0, 0] width 0 height 0
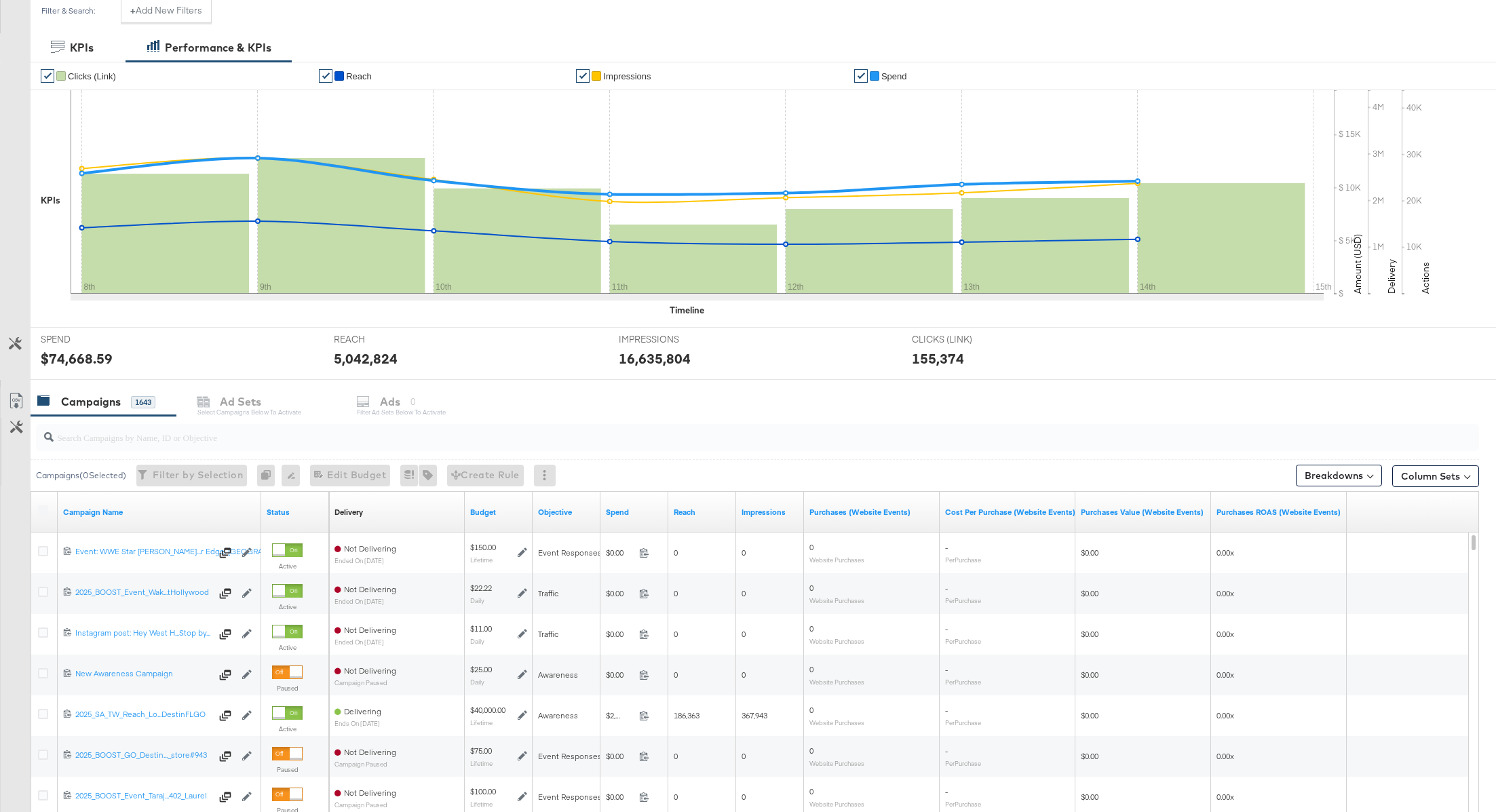
scroll to position [378, 0]
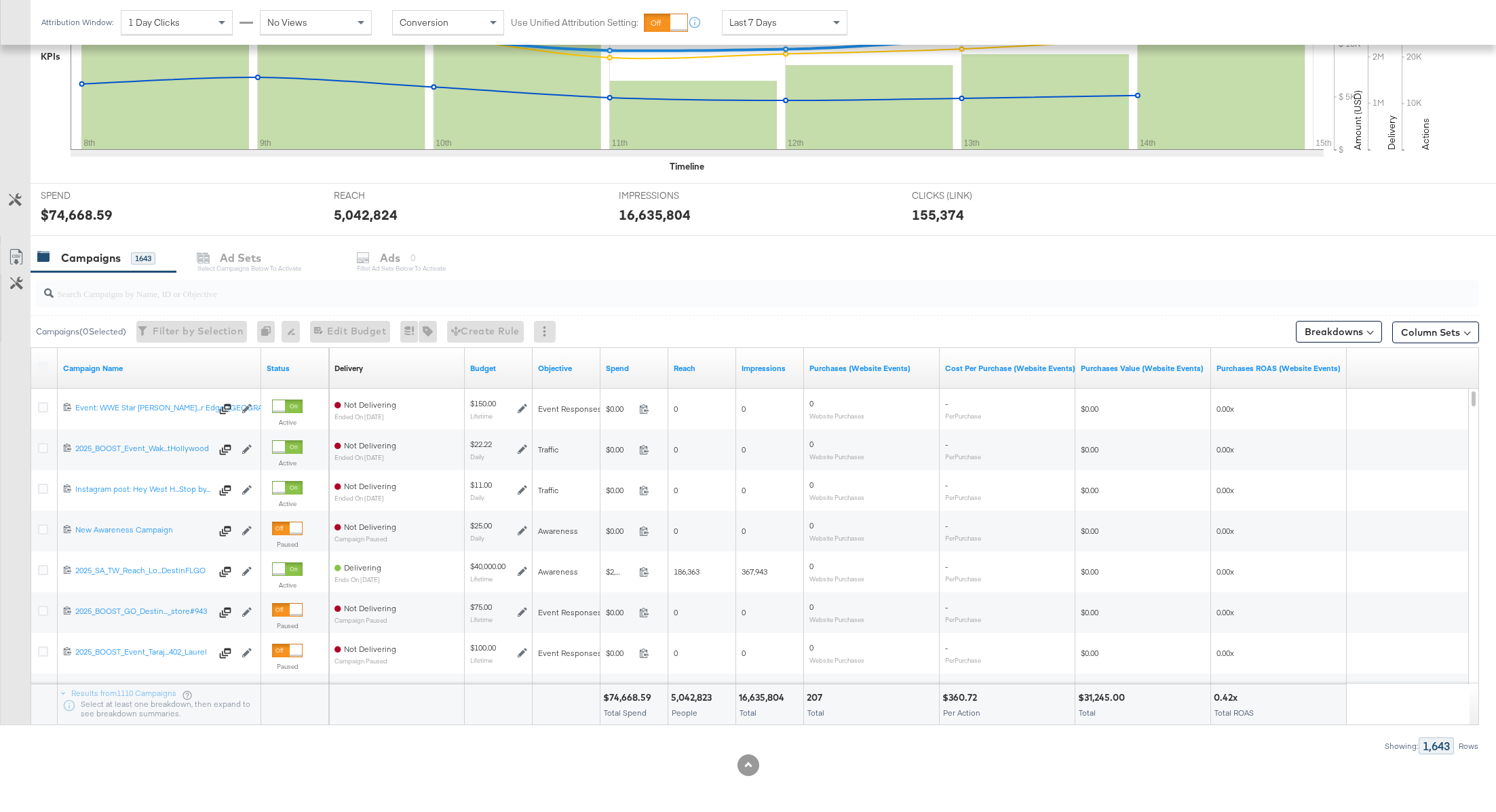
click at [45, 363] on label at bounding box center [43, 366] width 10 height 10
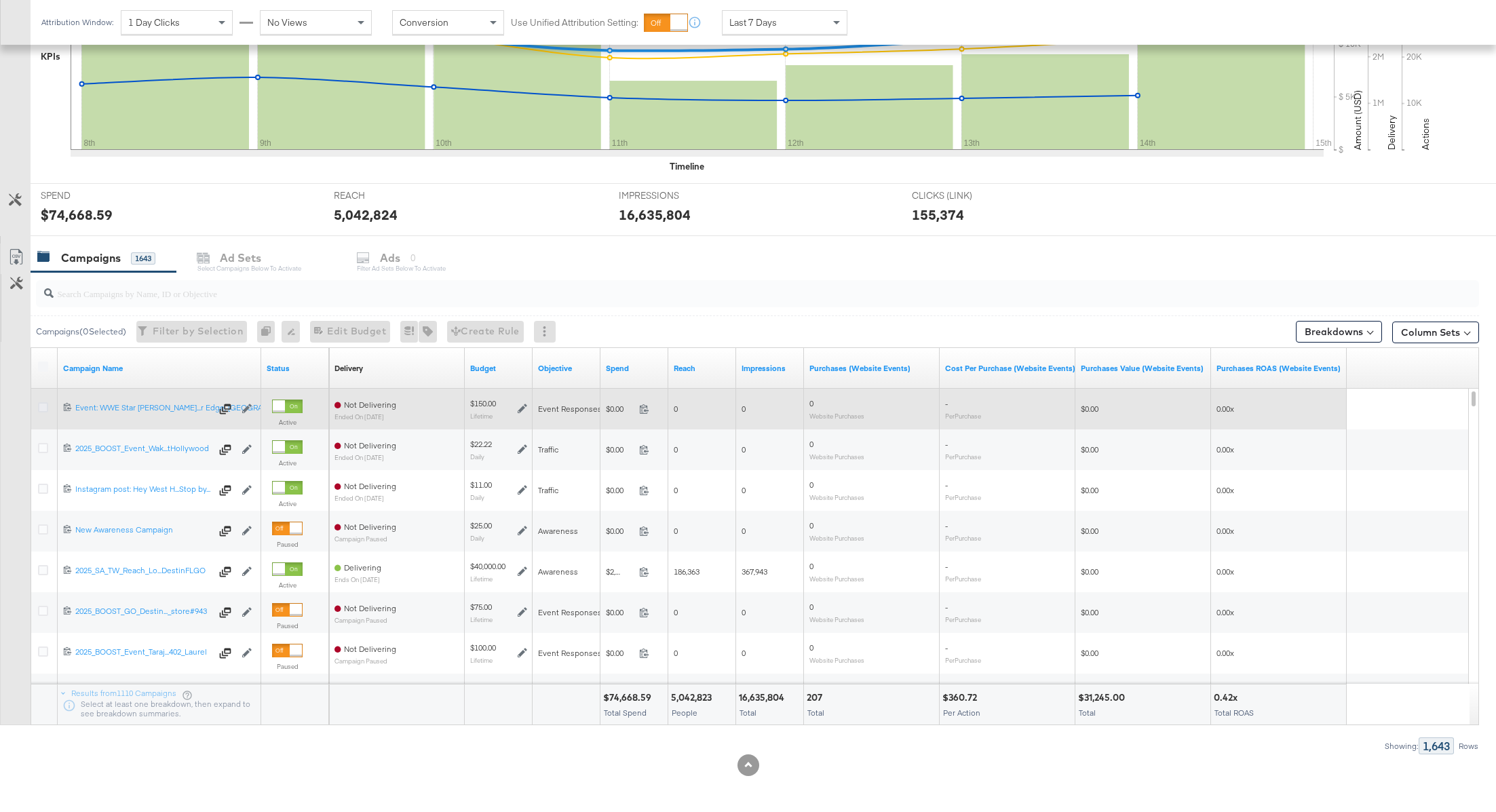
click at [39, 406] on icon at bounding box center [43, 407] width 10 height 10
click at [0, 0] on input "checkbox" at bounding box center [0, 0] width 0 height 0
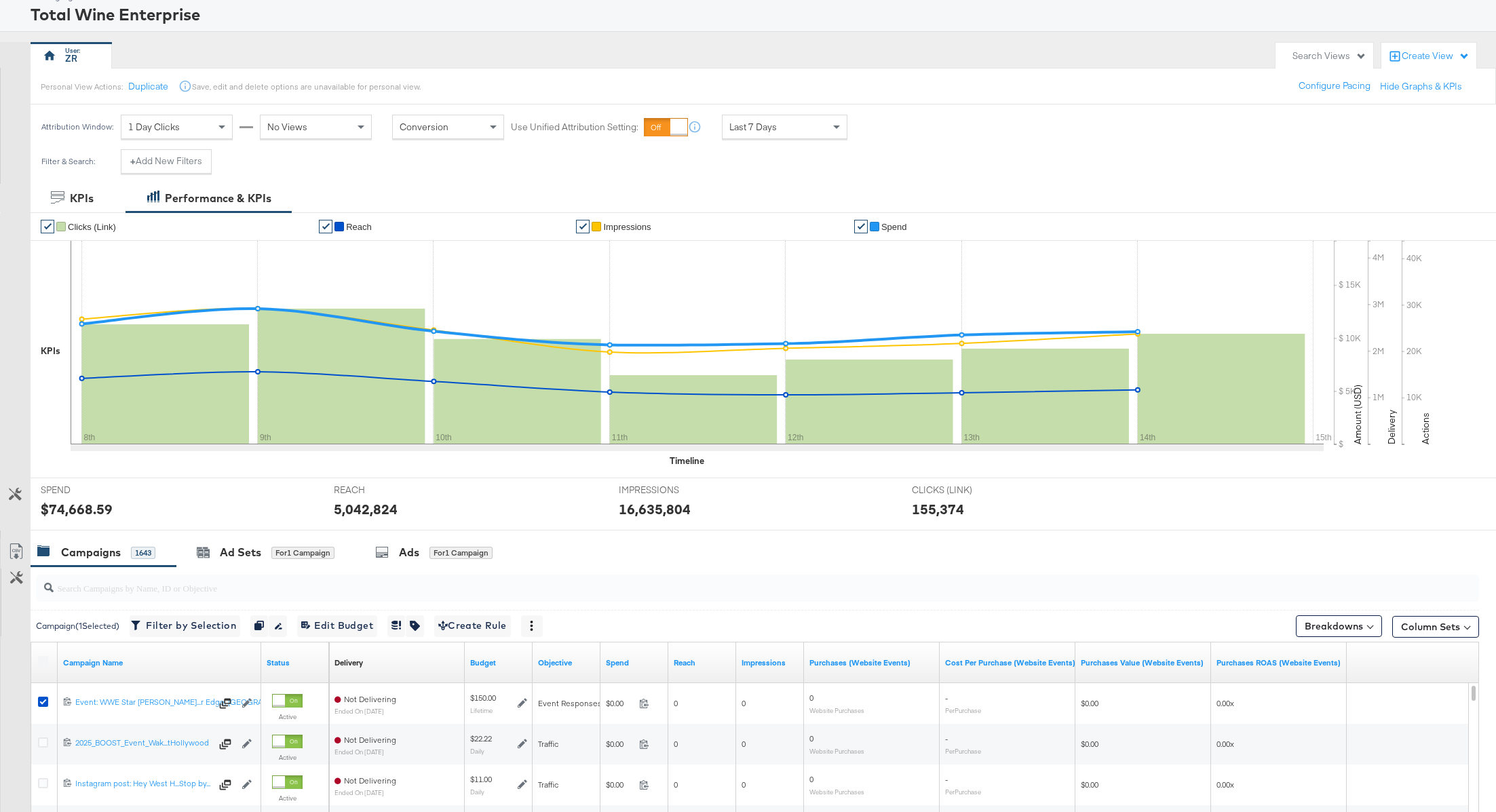
scroll to position [0, 0]
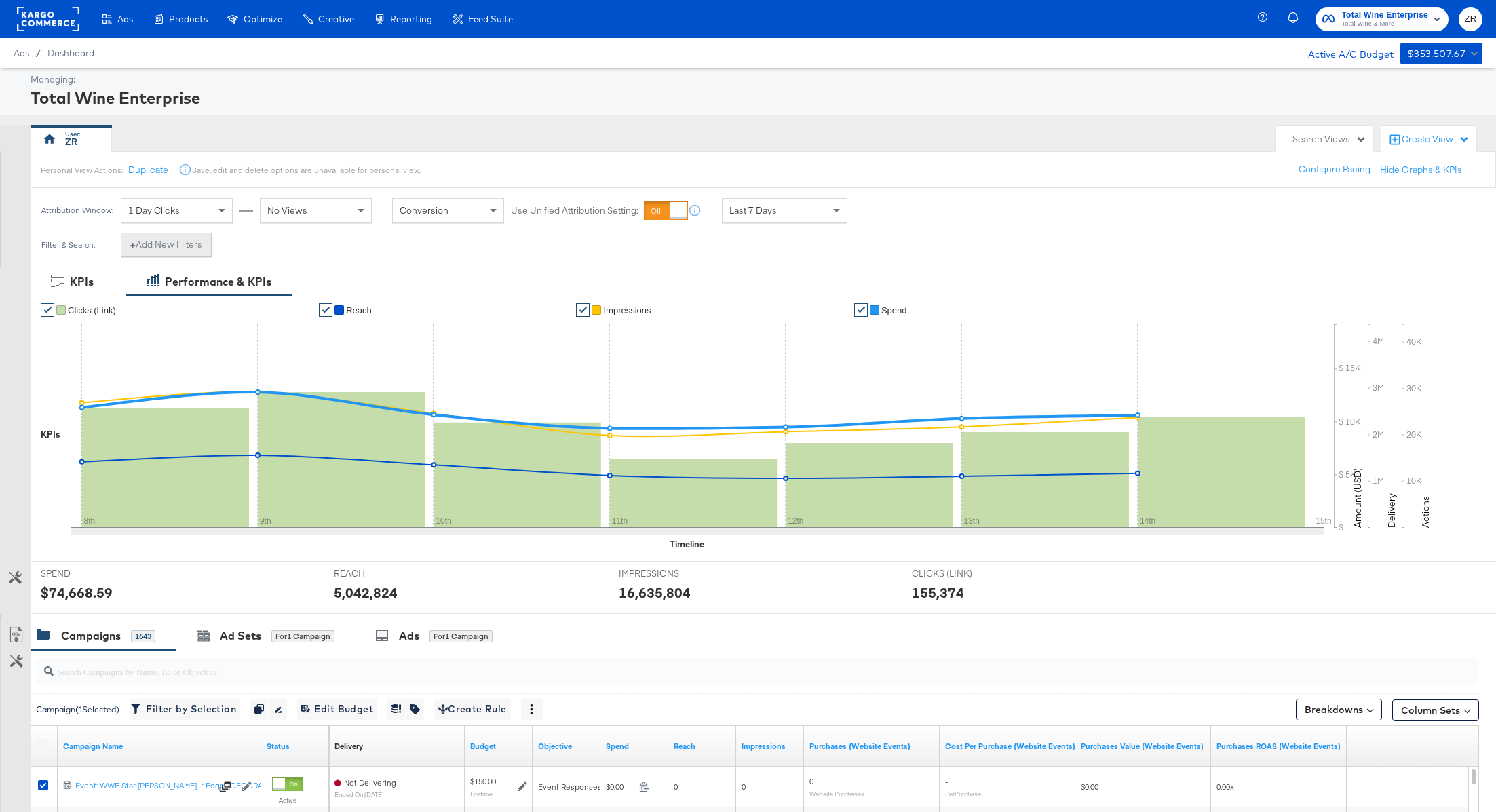
click at [186, 240] on button "+ Add New Filters" at bounding box center [166, 245] width 91 height 24
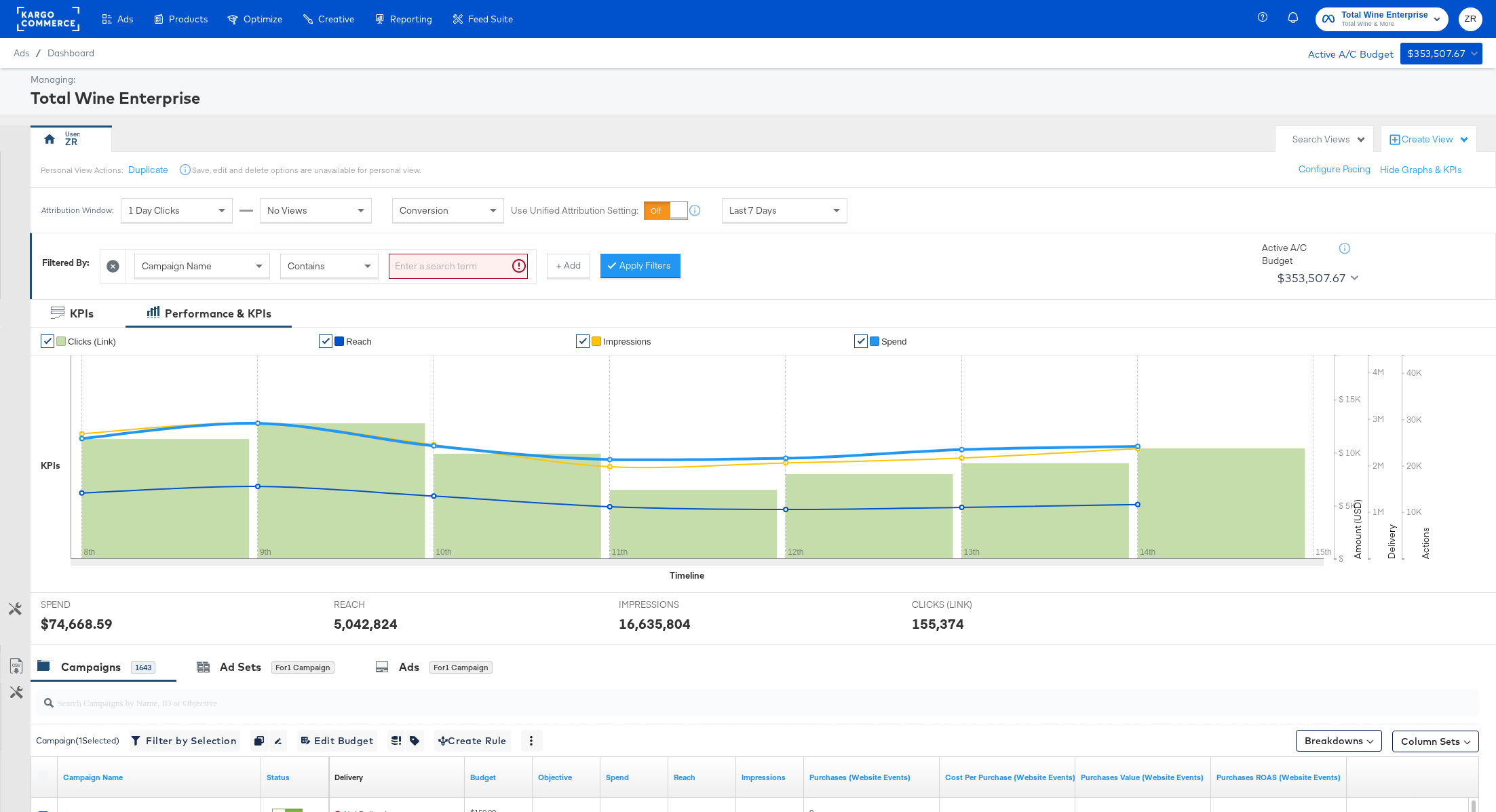
click at [210, 263] on span "Campaign Name" at bounding box center [177, 266] width 70 height 12
click at [461, 263] on input "search" at bounding box center [458, 266] width 139 height 25
paste input "6866617069181"
type input "6866617069181"
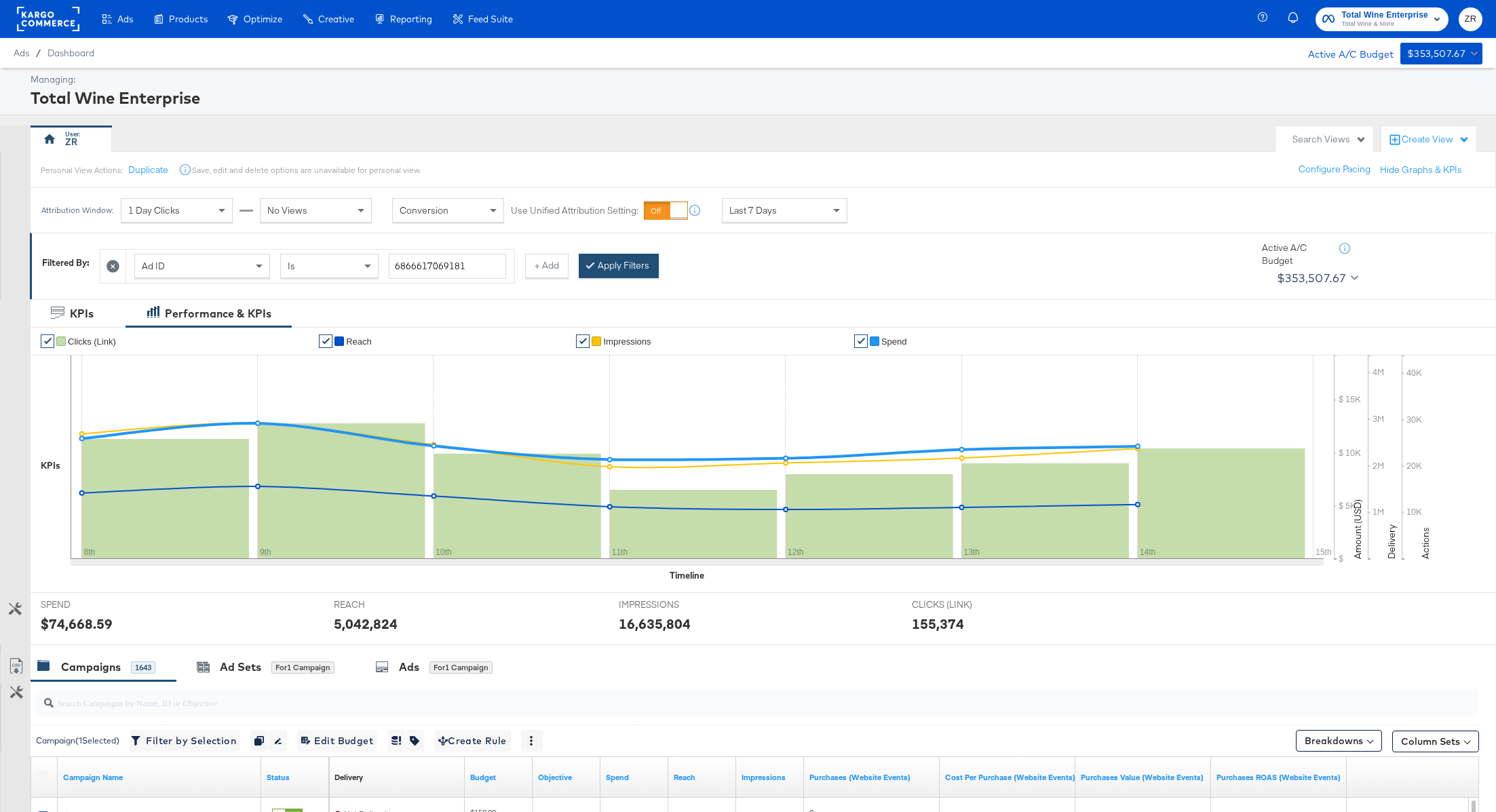
click at [596, 266] on button "Apply Filters" at bounding box center [618, 266] width 80 height 24
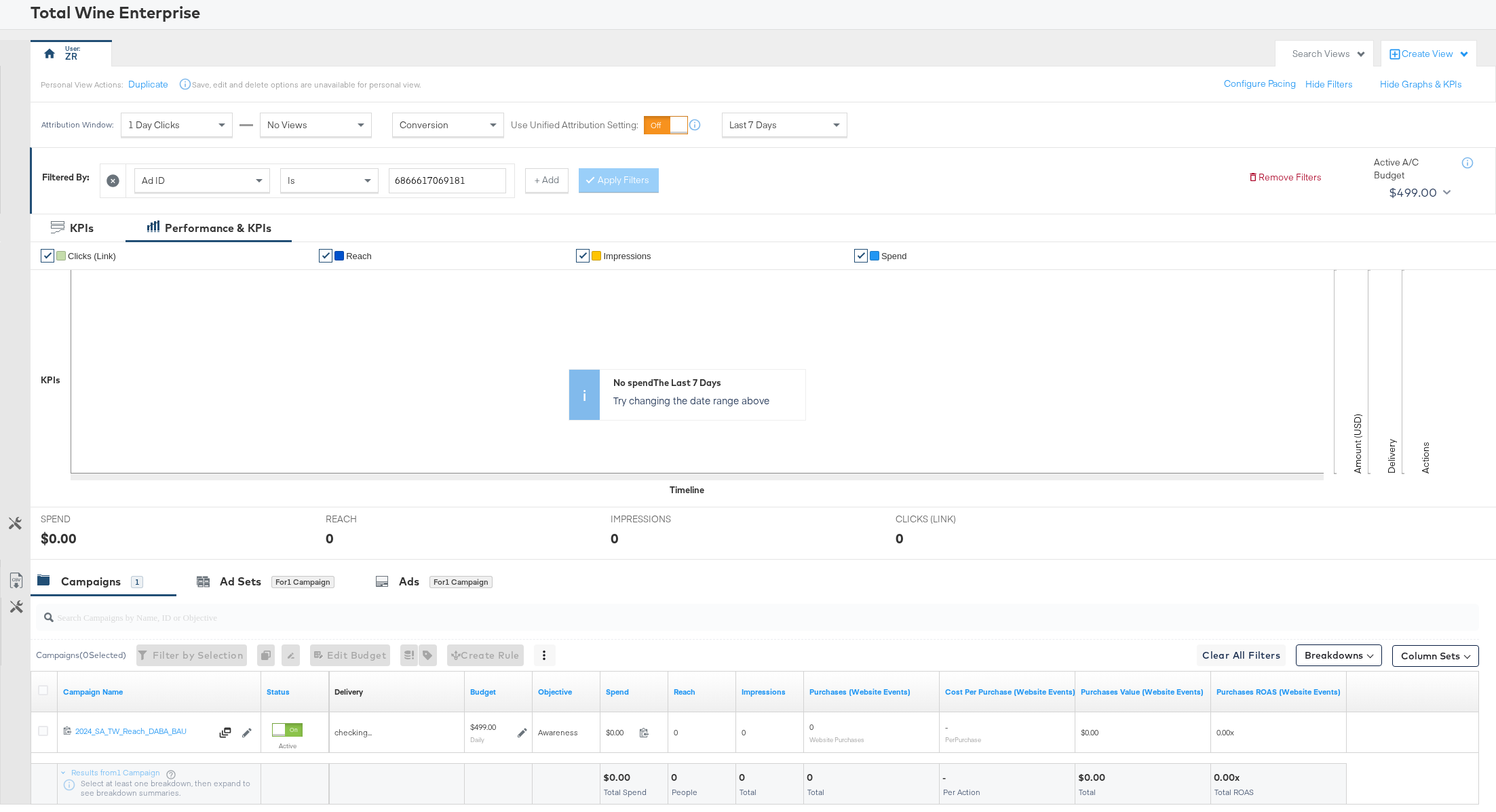
scroll to position [165, 0]
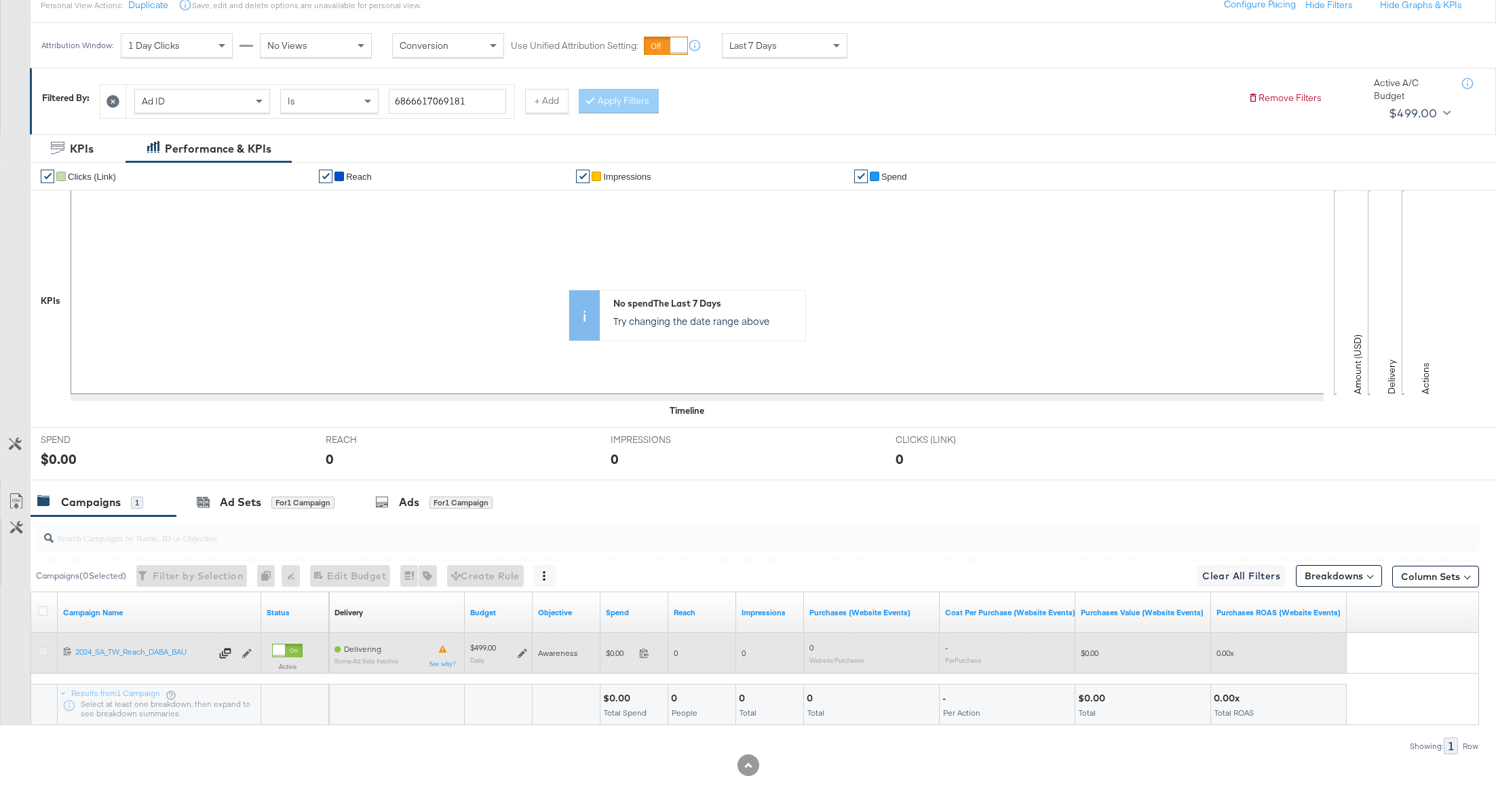
click at [40, 651] on icon at bounding box center [43, 651] width 10 height 10
click at [0, 0] on input "checkbox" at bounding box center [0, 0] width 0 height 0
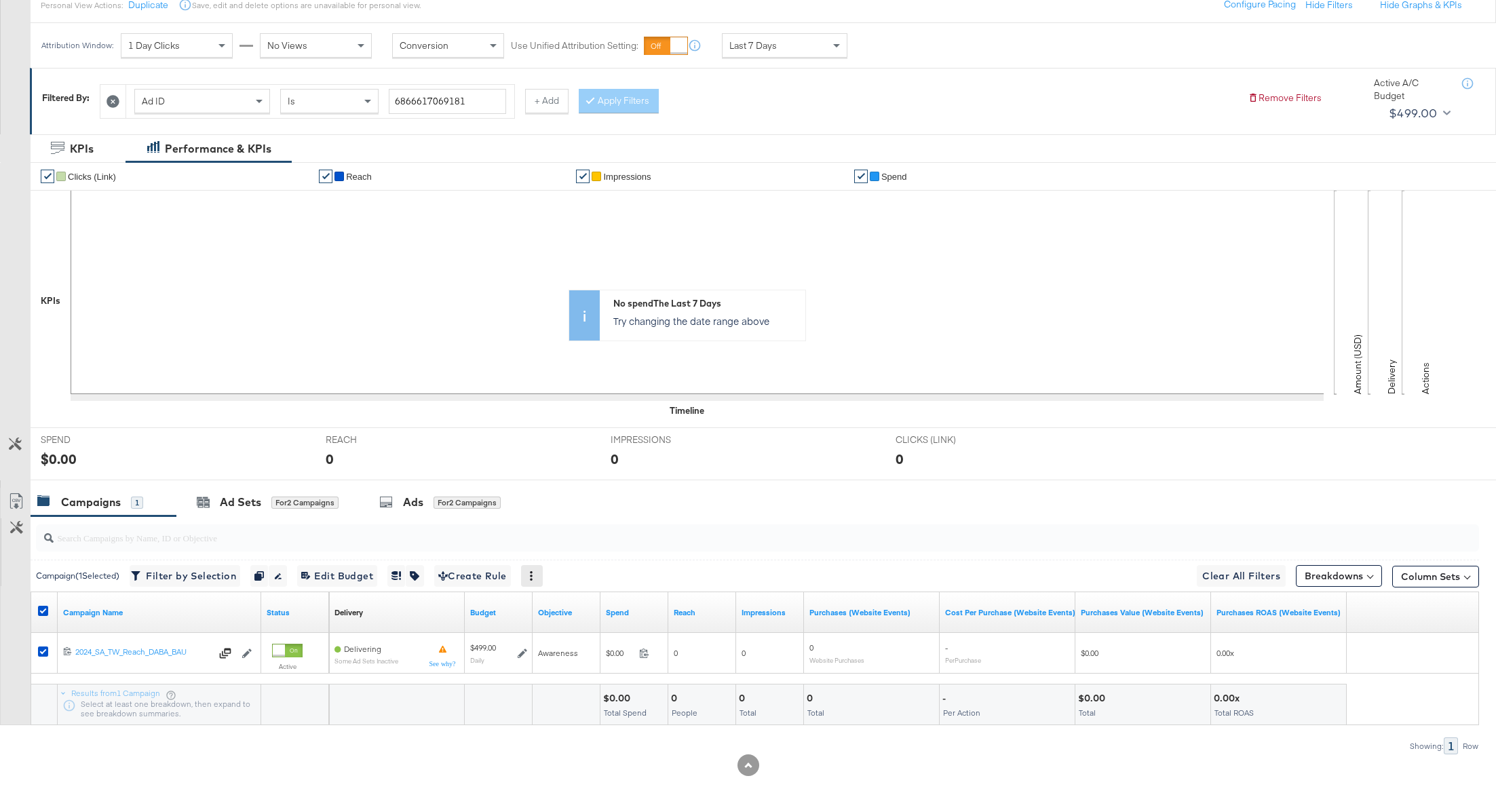
click at [534, 577] on icon at bounding box center [532, 576] width 3 height 9
click at [534, 572] on icon at bounding box center [532, 576] width 3 height 9
click at [407, 503] on div "Ads" at bounding box center [413, 502] width 21 height 15
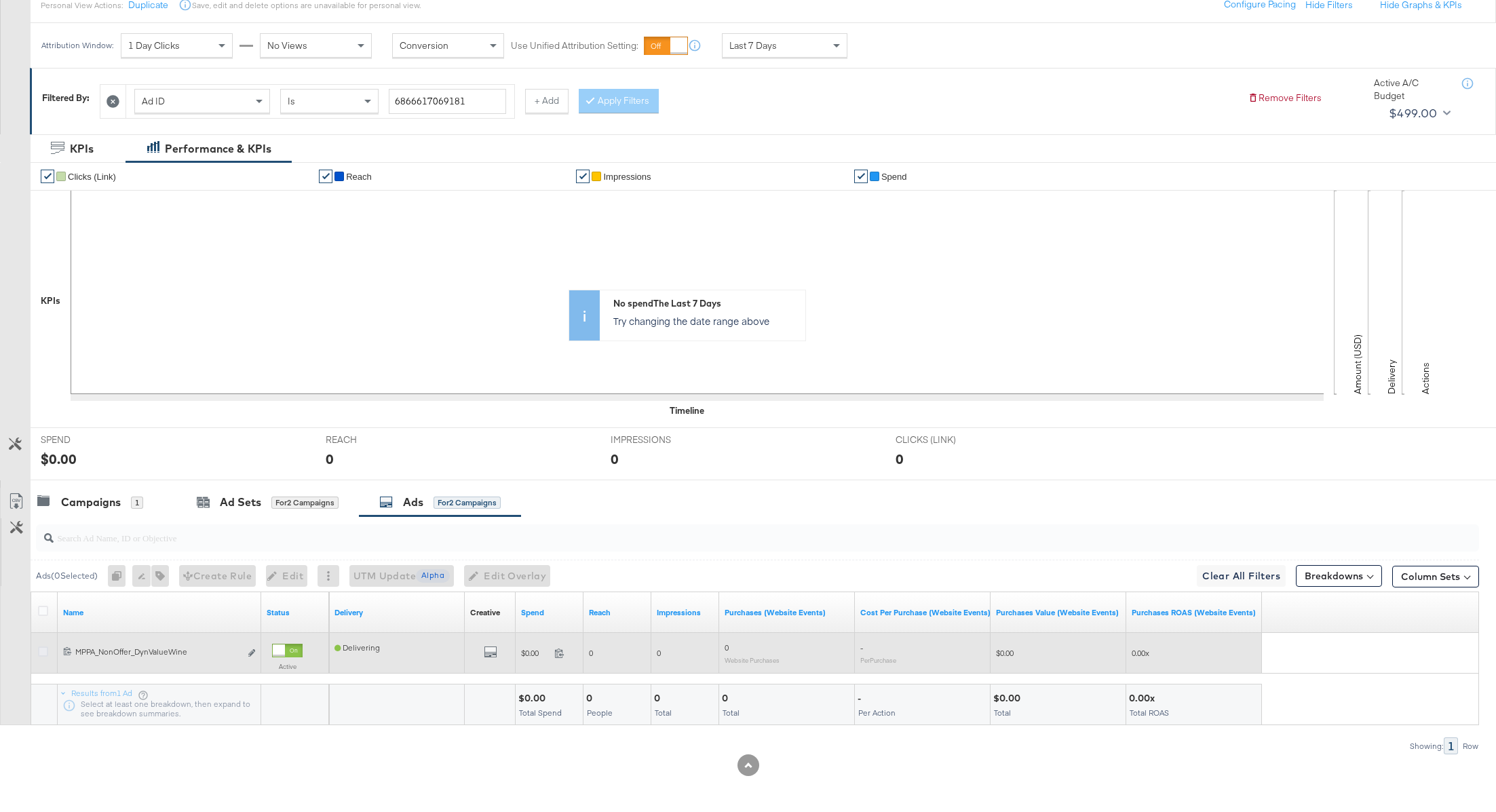
click at [40, 647] on icon at bounding box center [43, 651] width 10 height 10
click at [0, 0] on input "checkbox" at bounding box center [0, 0] width 0 height 0
click at [494, 652] on icon "default" at bounding box center [491, 652] width 14 height 14
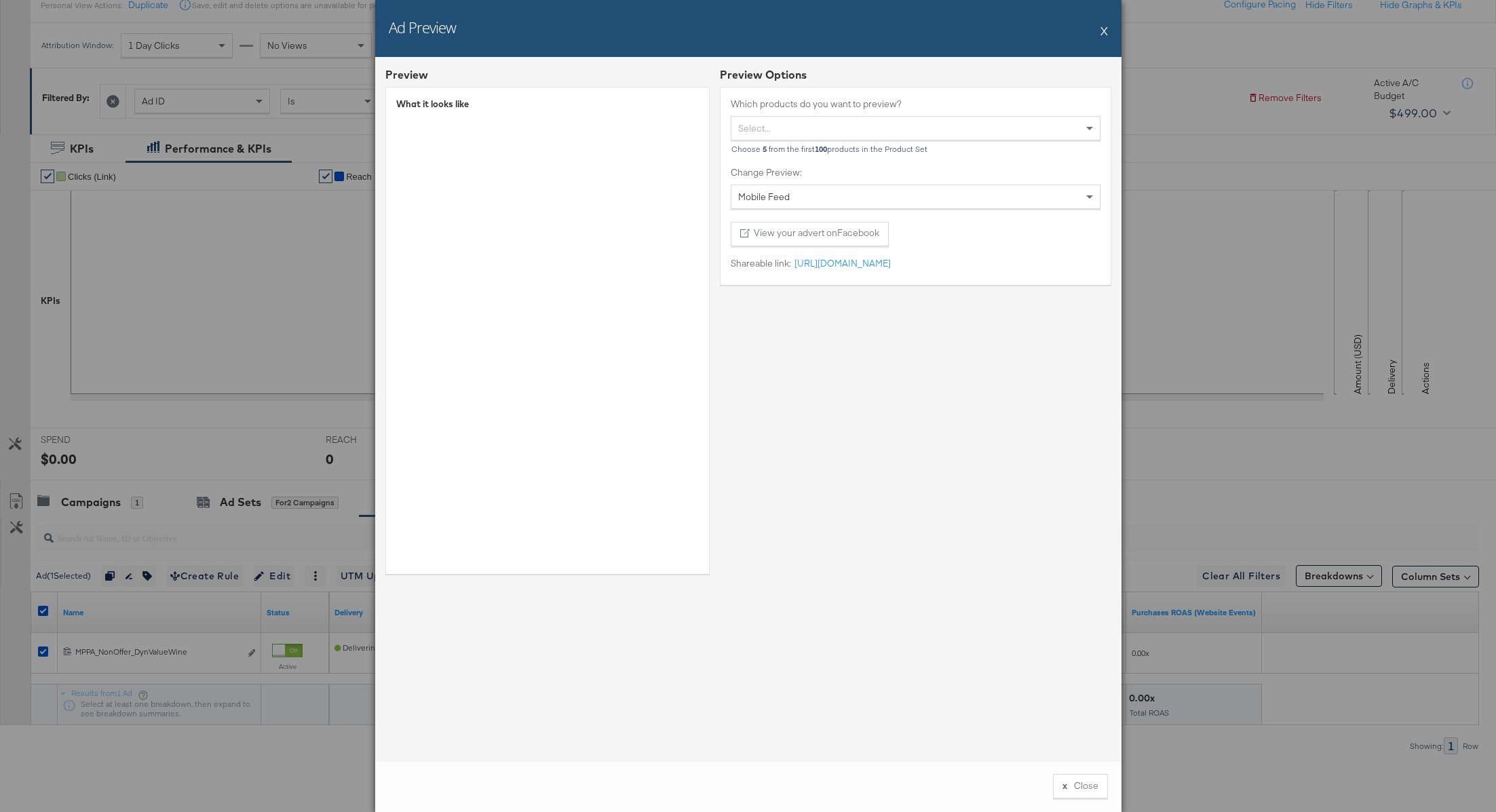
click at [1104, 32] on button "X" at bounding box center [1104, 31] width 8 height 27
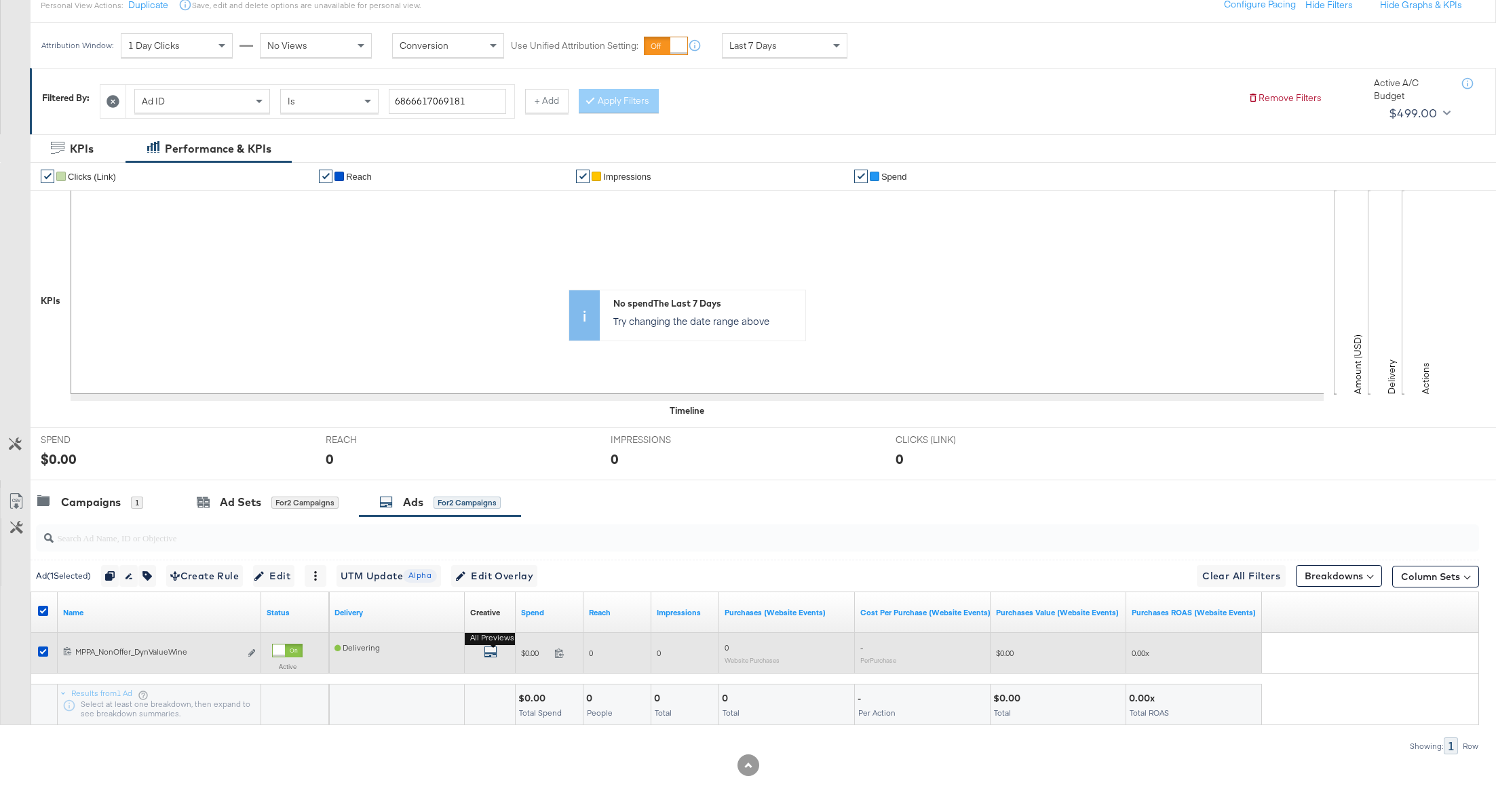
click at [492, 649] on icon "default" at bounding box center [491, 652] width 14 height 14
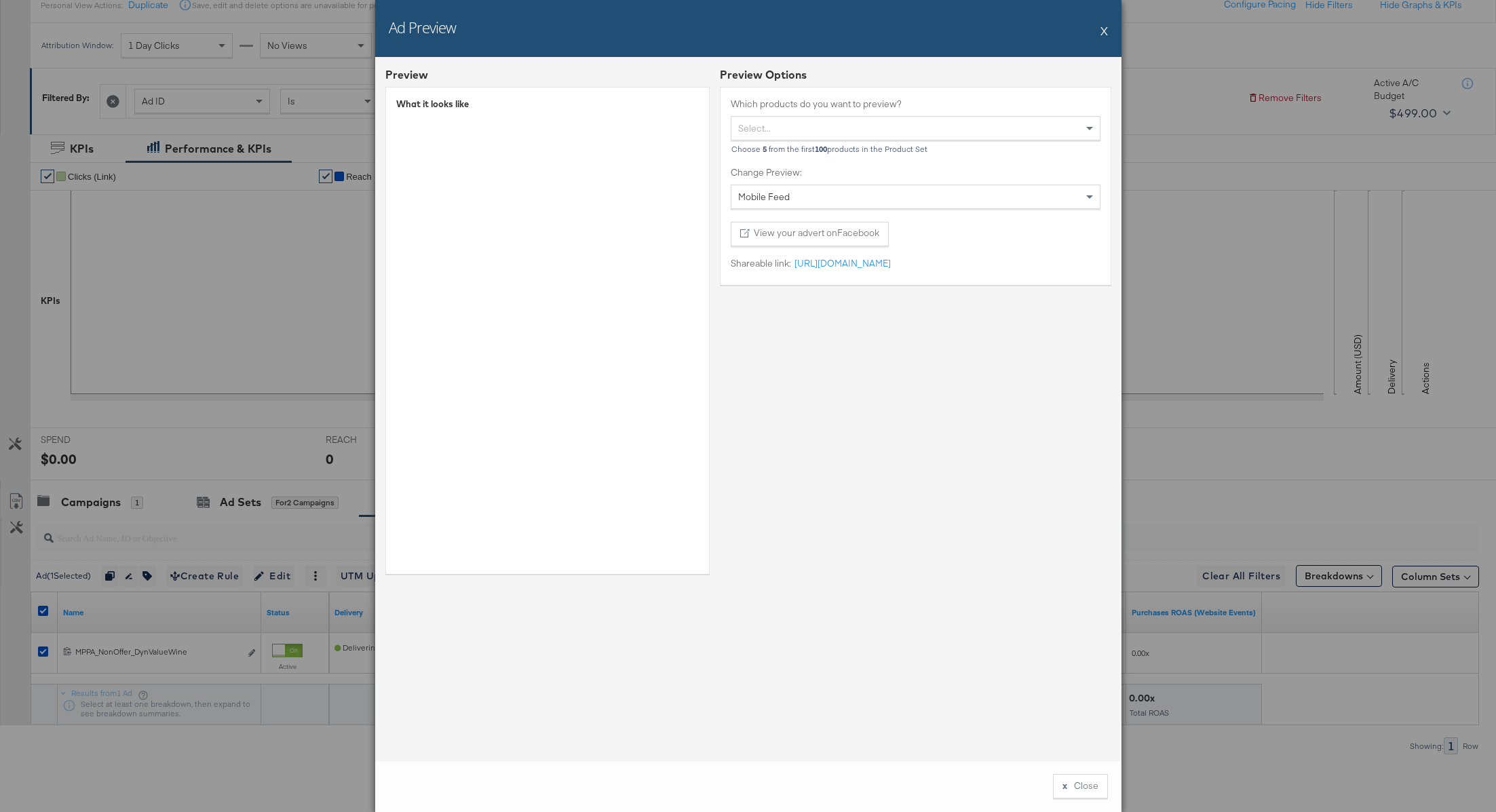
click at [484, 645] on button "All Previews" at bounding box center [491, 653] width 14 height 17
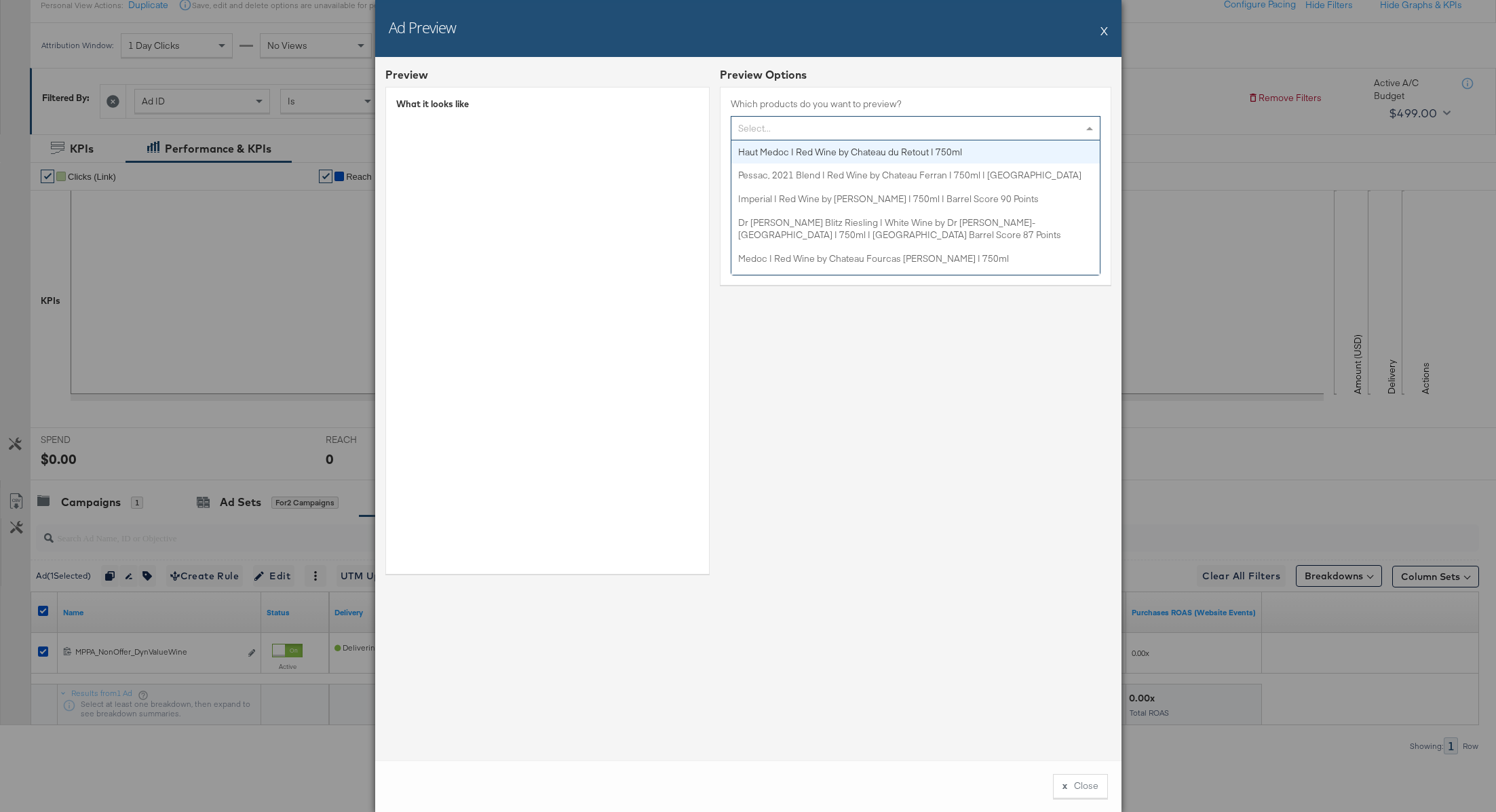
click at [1014, 124] on div "Select..." at bounding box center [915, 128] width 369 height 23
click at [1103, 27] on button "X" at bounding box center [1104, 31] width 8 height 27
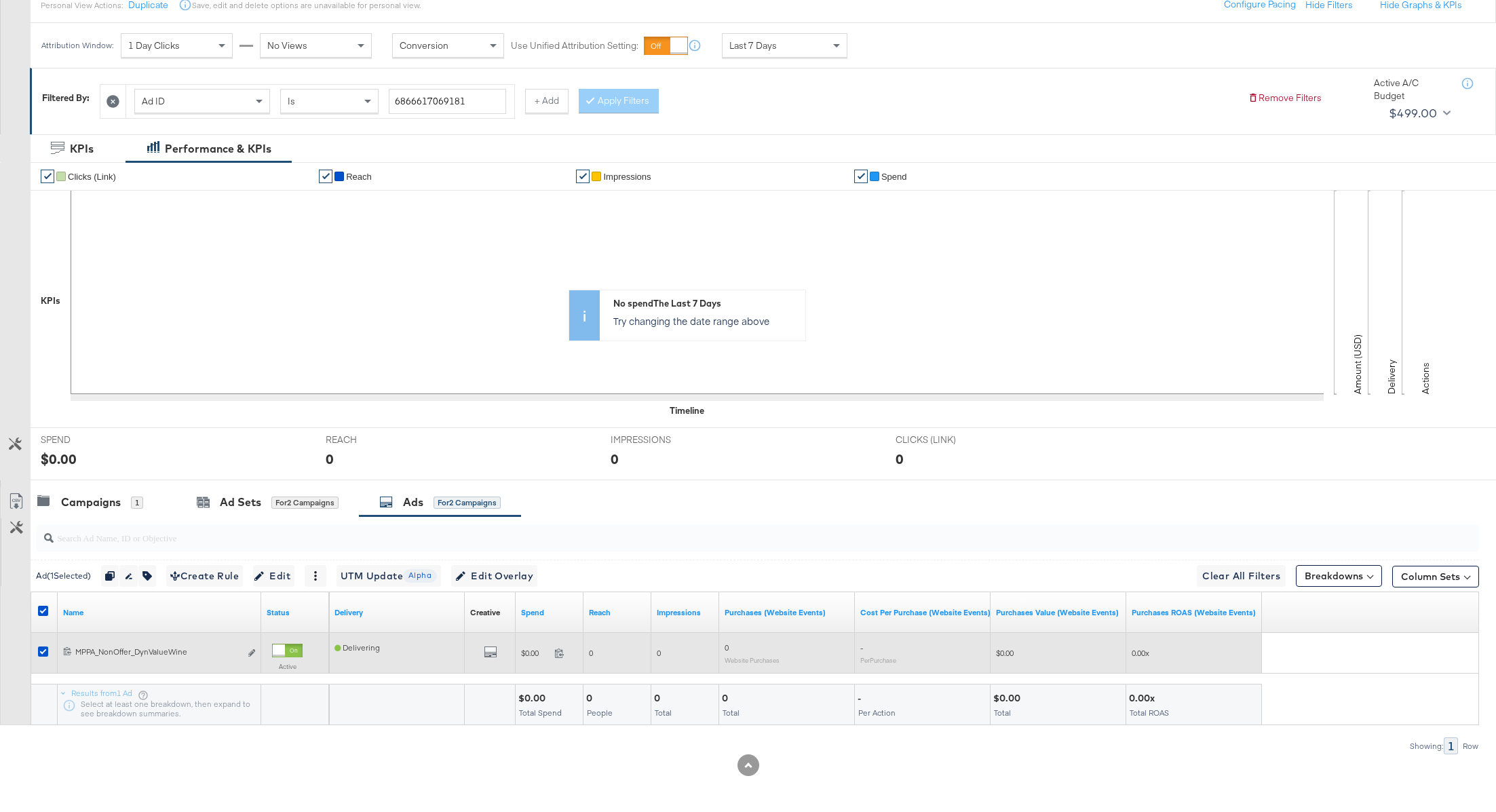
click at [247, 651] on div "Edit ad" at bounding box center [248, 653] width 15 height 14
click at [250, 651] on icon "link" at bounding box center [251, 653] width 7 height 8
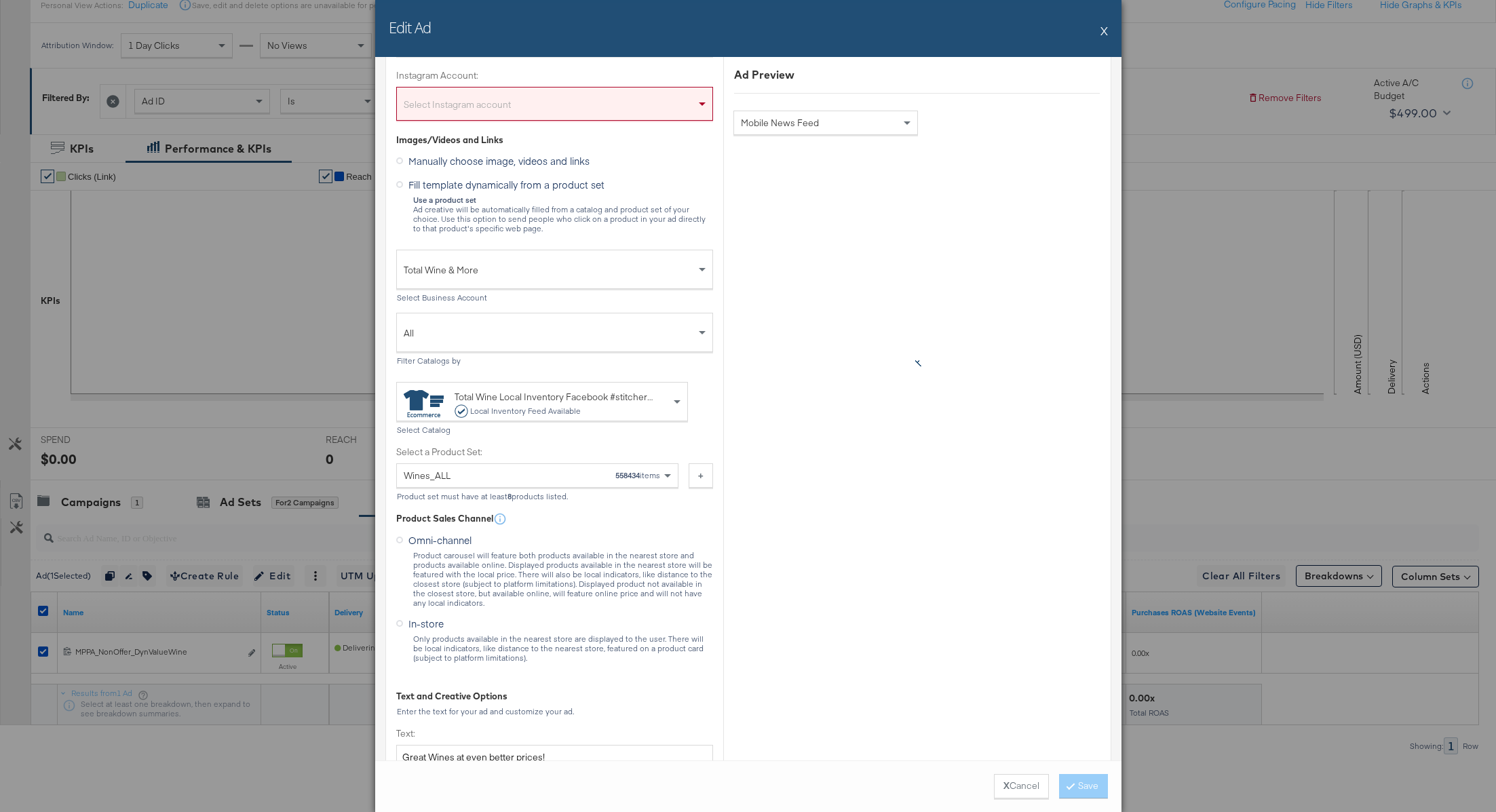
scroll to position [346, 0]
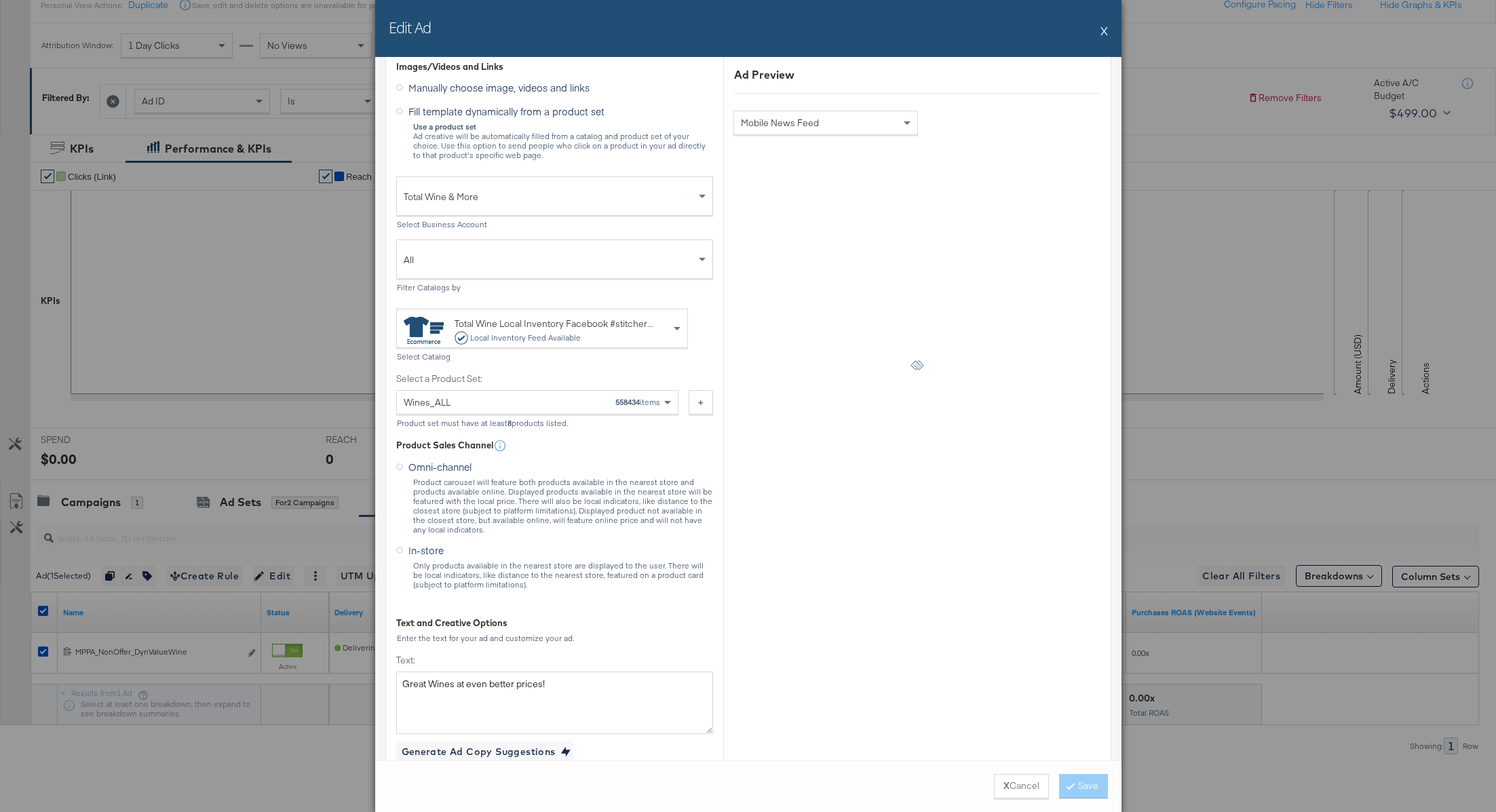
click at [645, 424] on div "Product set must have at least 8 products listed." at bounding box center [554, 424] width 317 height 9
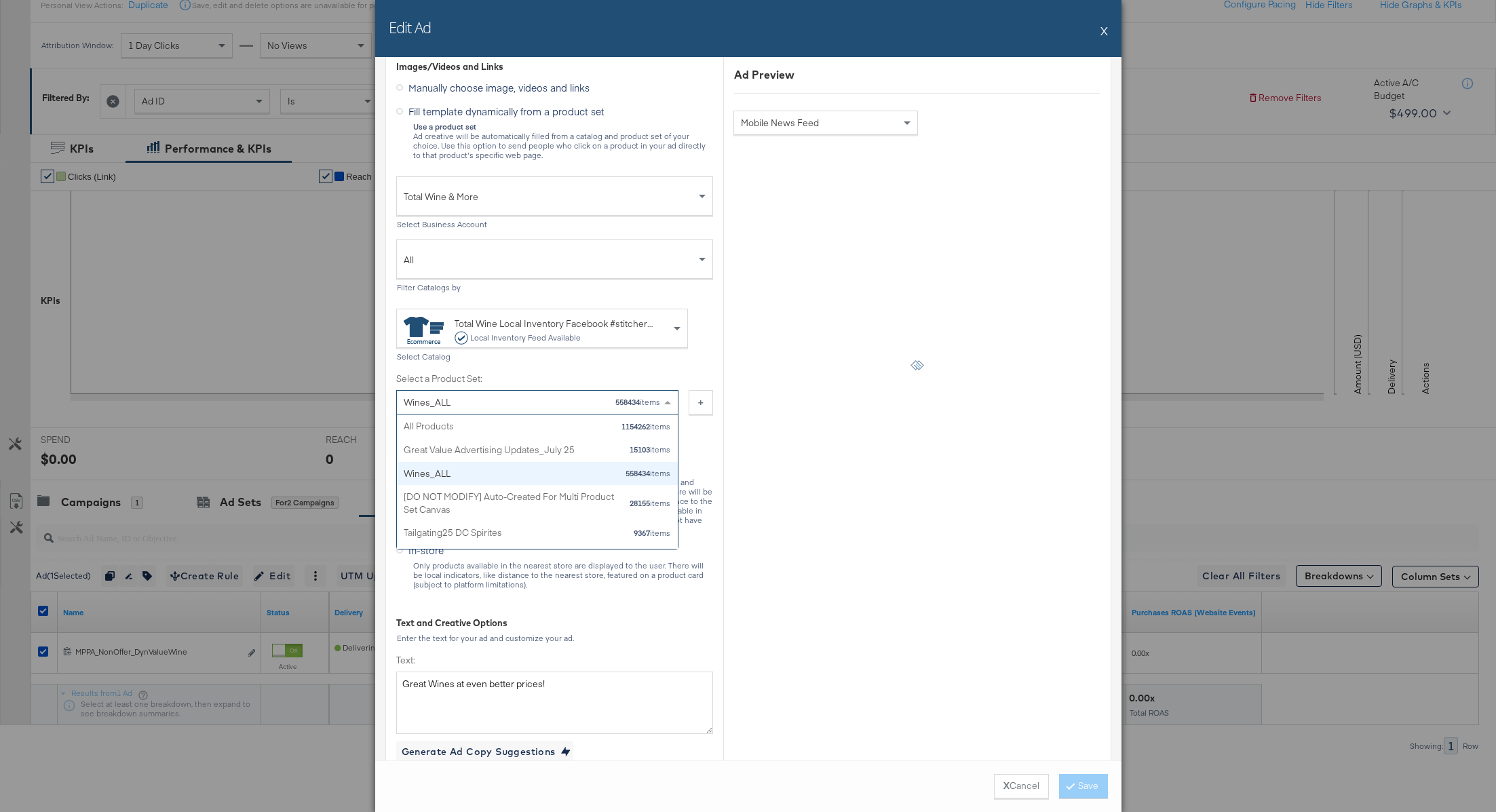
click at [669, 402] on span at bounding box center [667, 402] width 7 height 3
type input "gre"
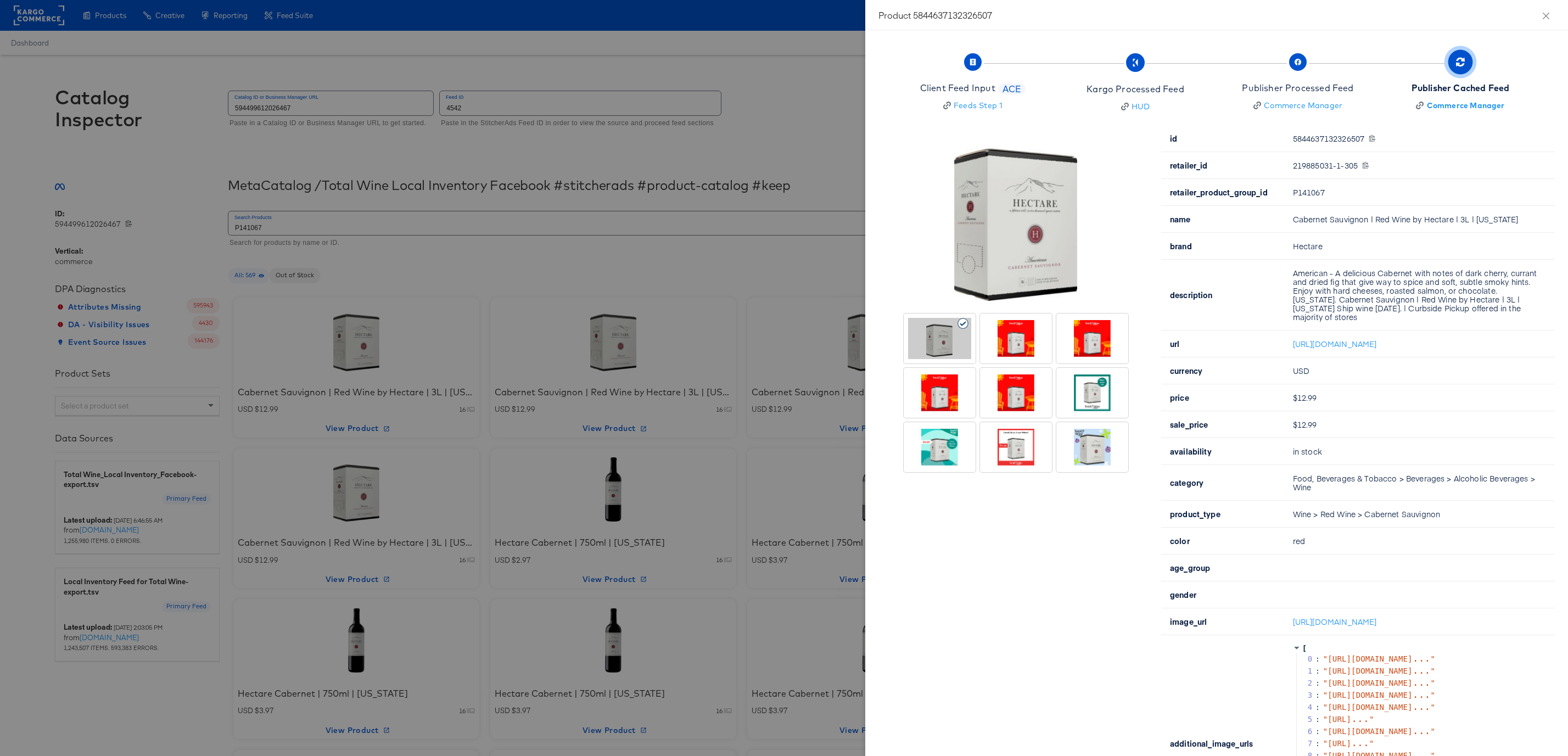
click at [1094, 384] on div at bounding box center [1092, 393] width 63 height 41
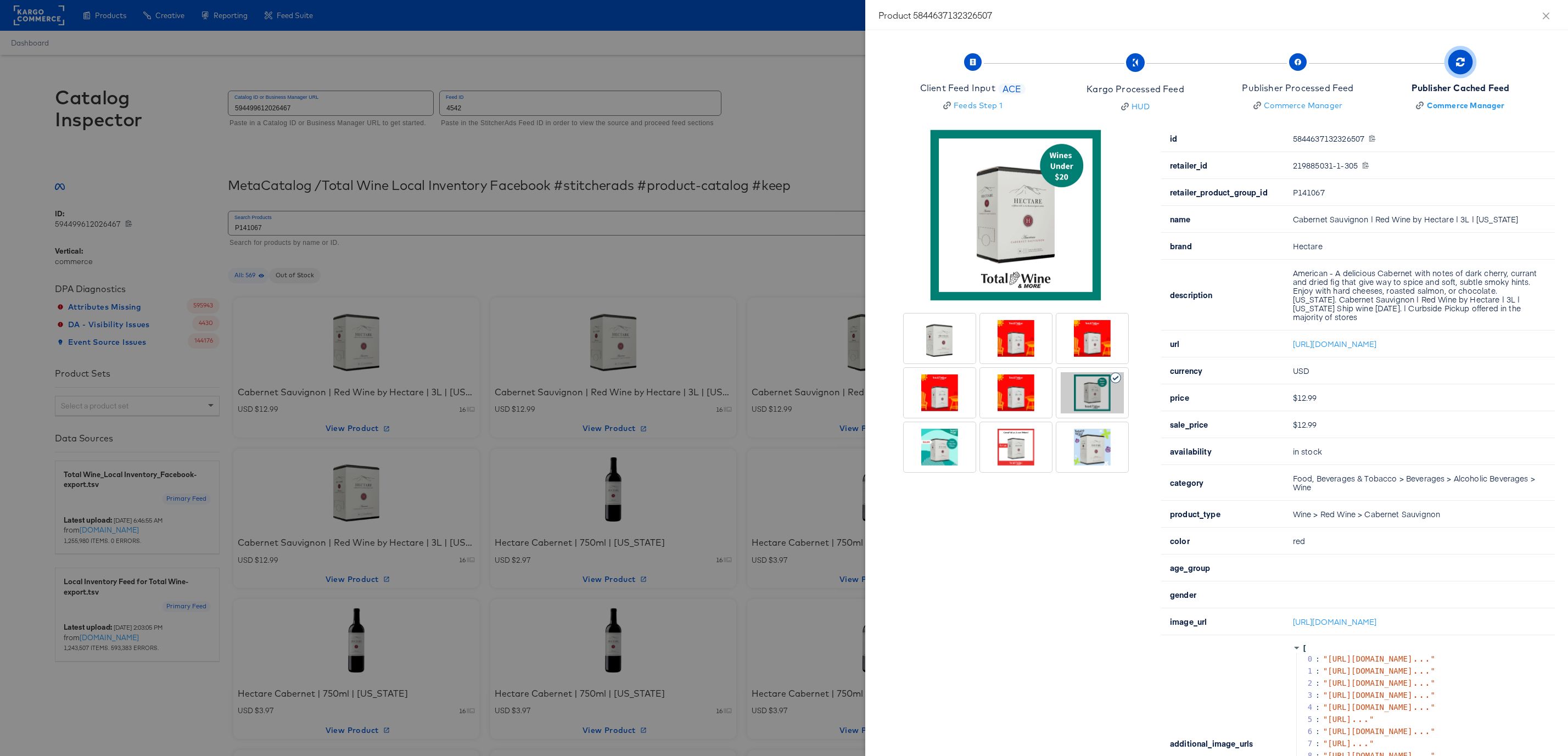
click at [945, 455] on div at bounding box center [939, 447] width 63 height 41
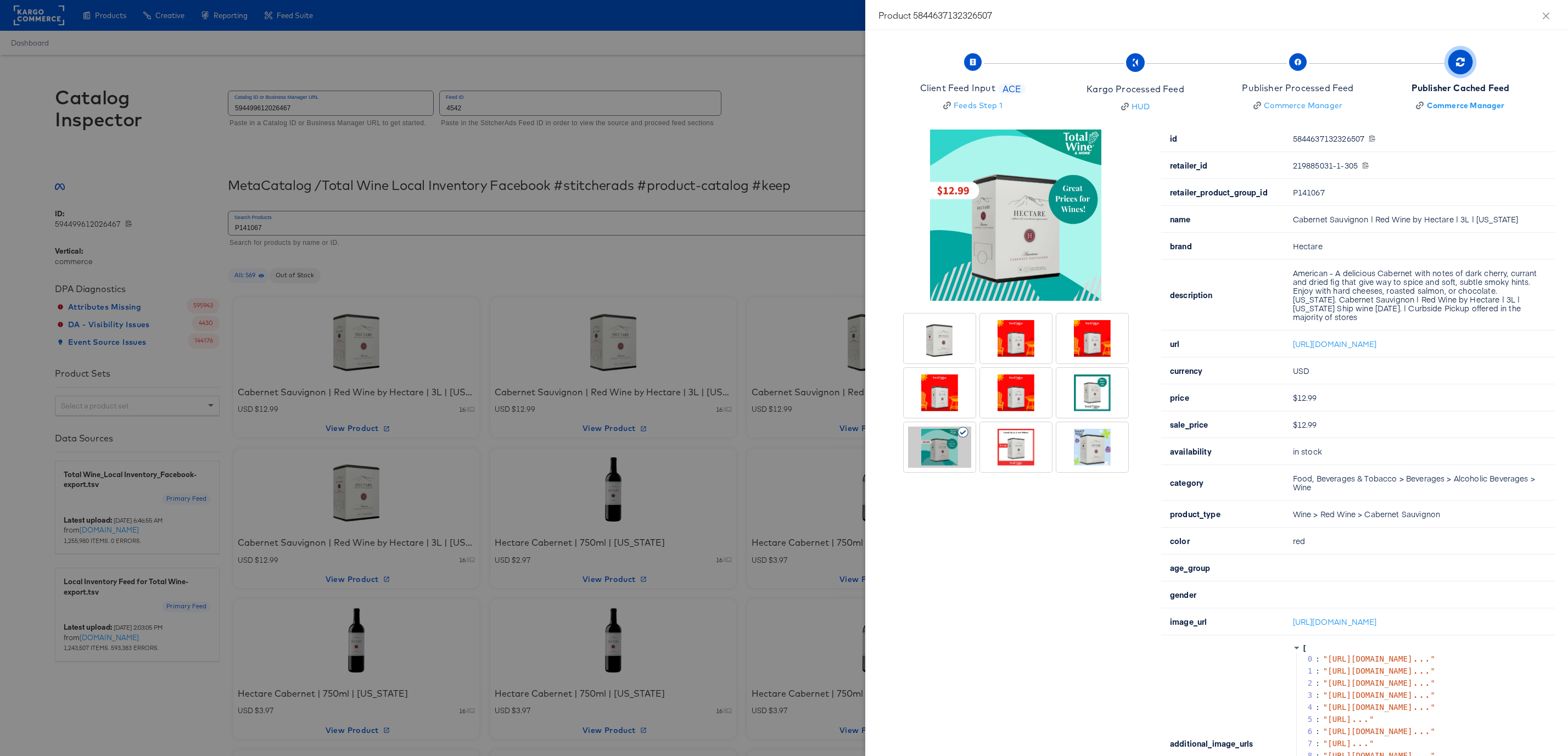
click at [968, 339] on div at bounding box center [939, 338] width 63 height 41
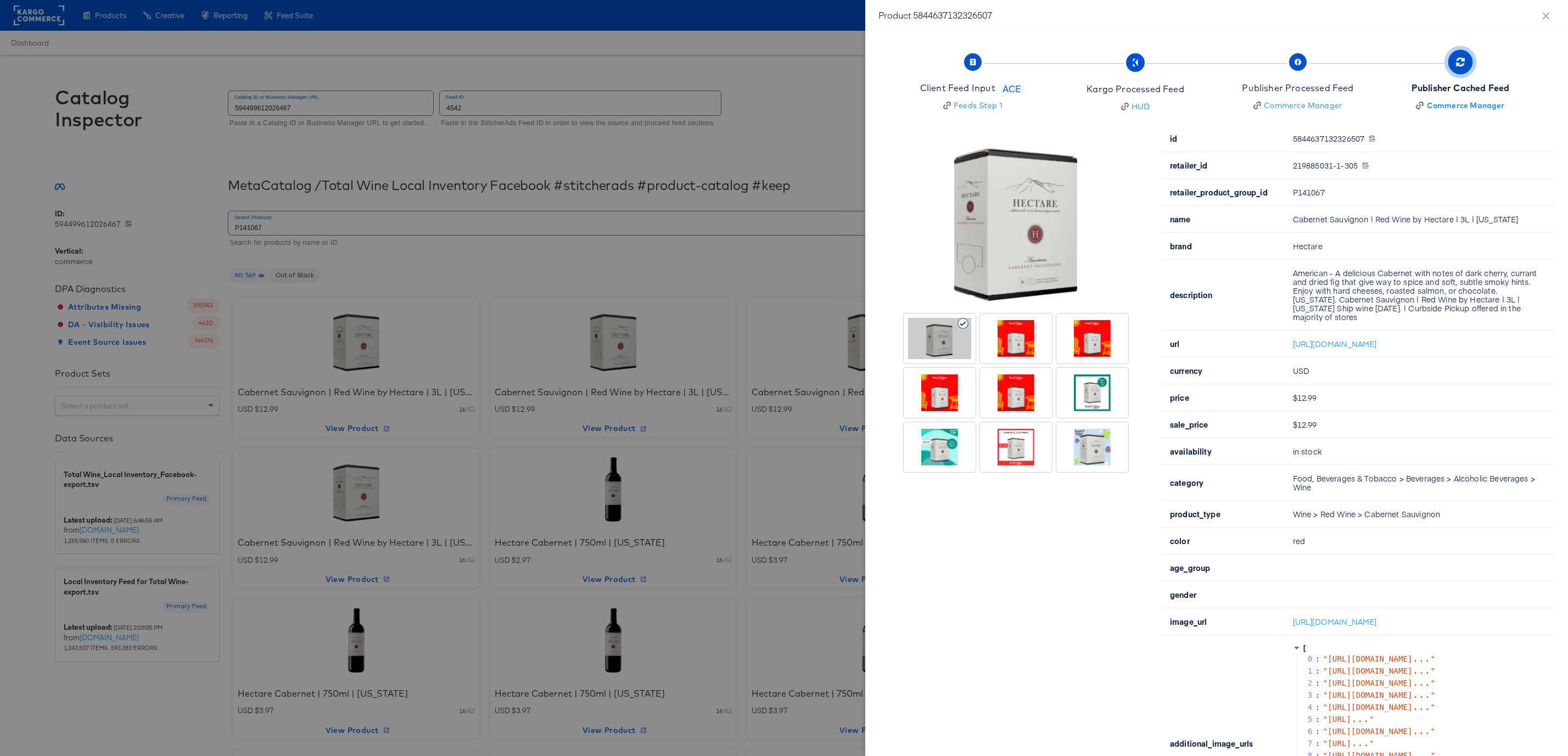
click at [1021, 335] on div at bounding box center [1016, 338] width 63 height 41
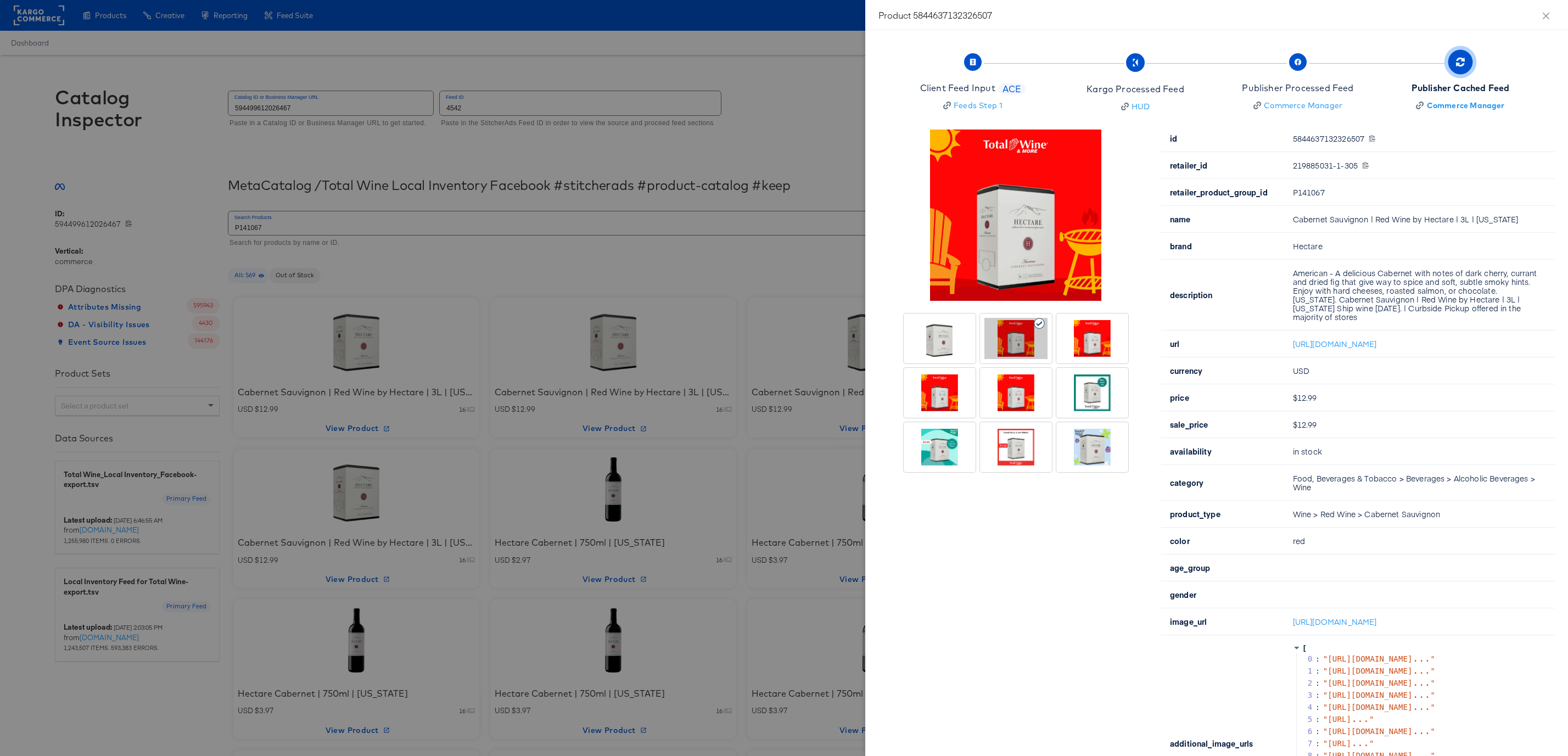
click at [1088, 339] on div at bounding box center [1092, 338] width 63 height 41
click at [1089, 385] on div at bounding box center [1092, 393] width 63 height 41
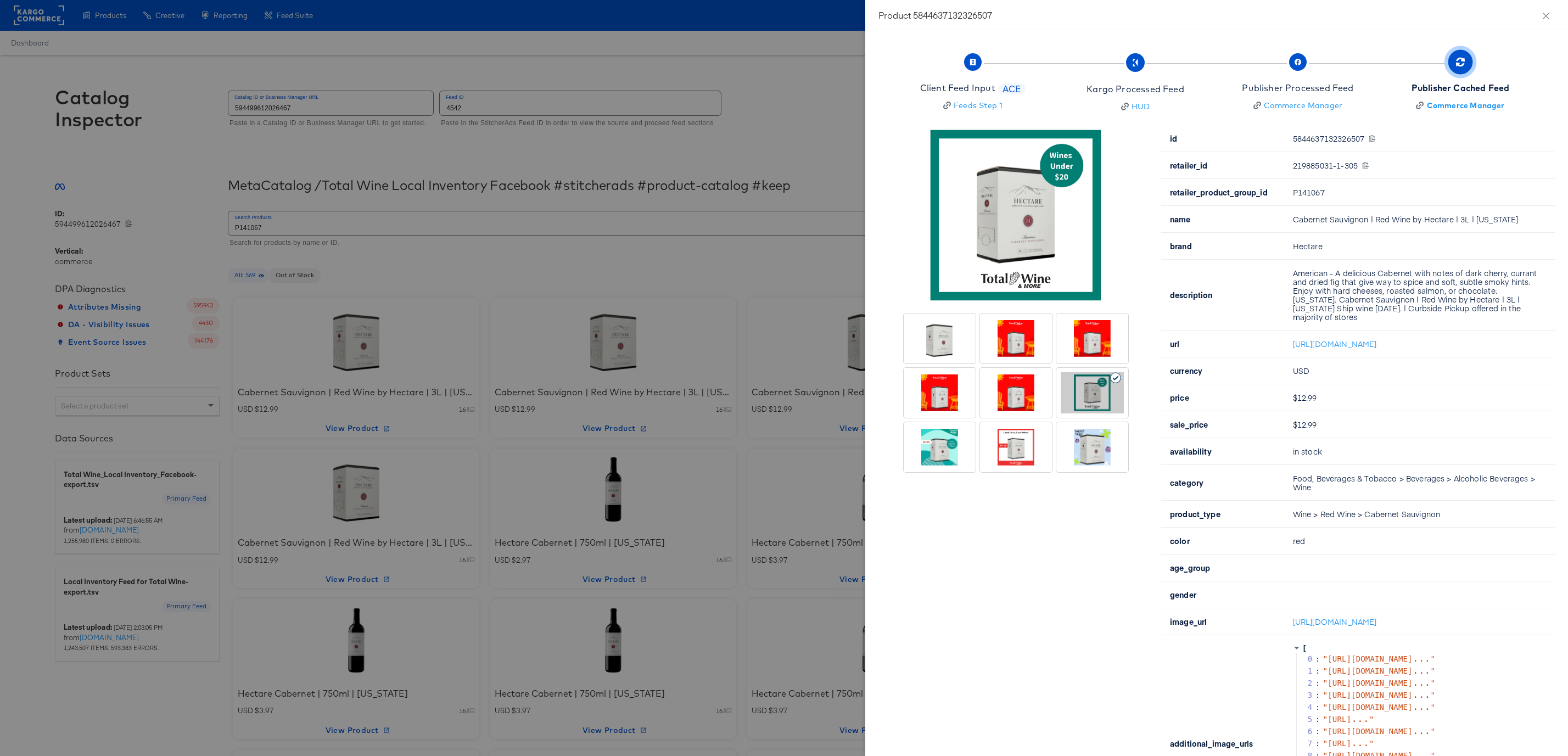
click at [1013, 385] on div at bounding box center [1016, 393] width 63 height 41
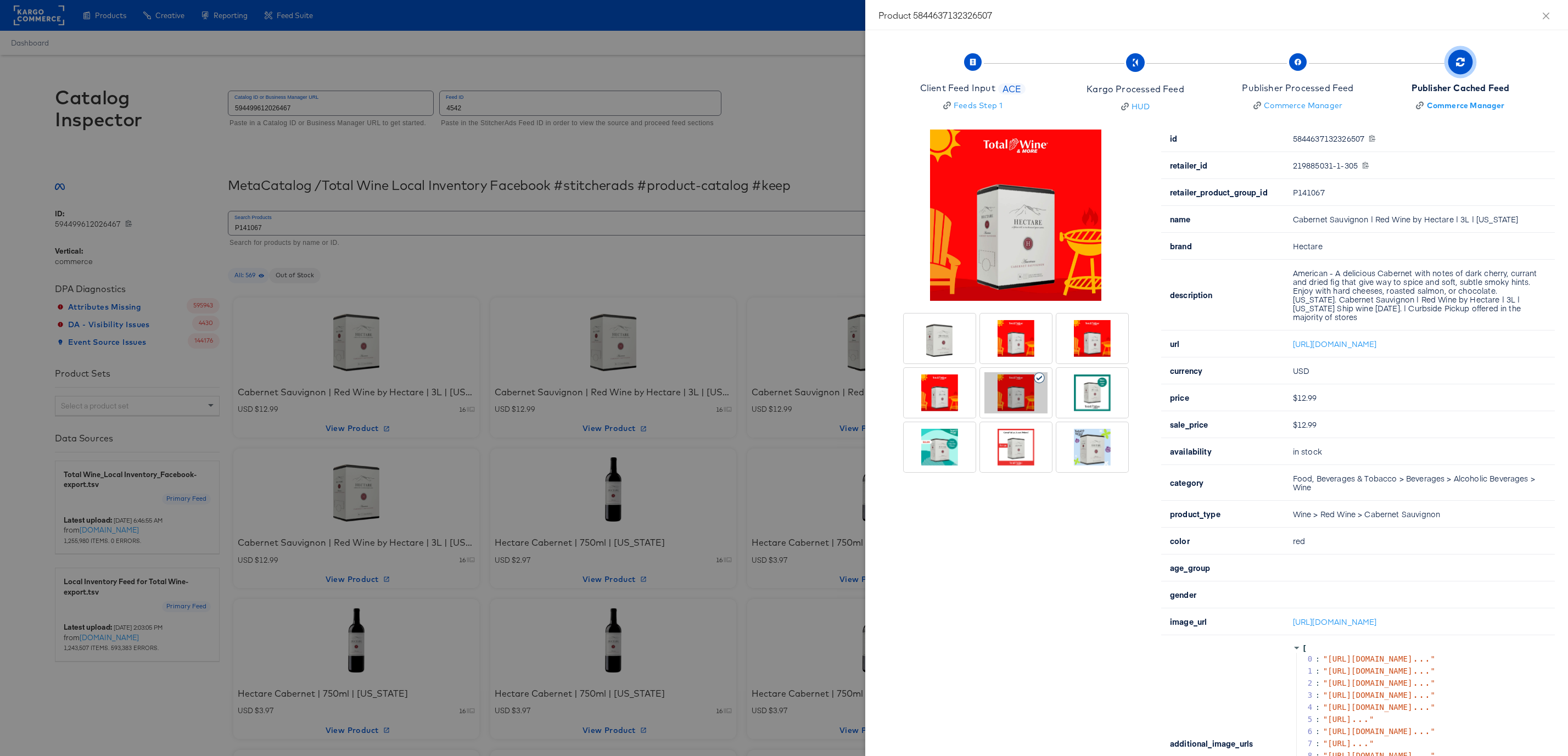
click at [953, 385] on div at bounding box center [939, 393] width 63 height 41
click at [1550, 17] on icon "close" at bounding box center [1546, 16] width 9 height 9
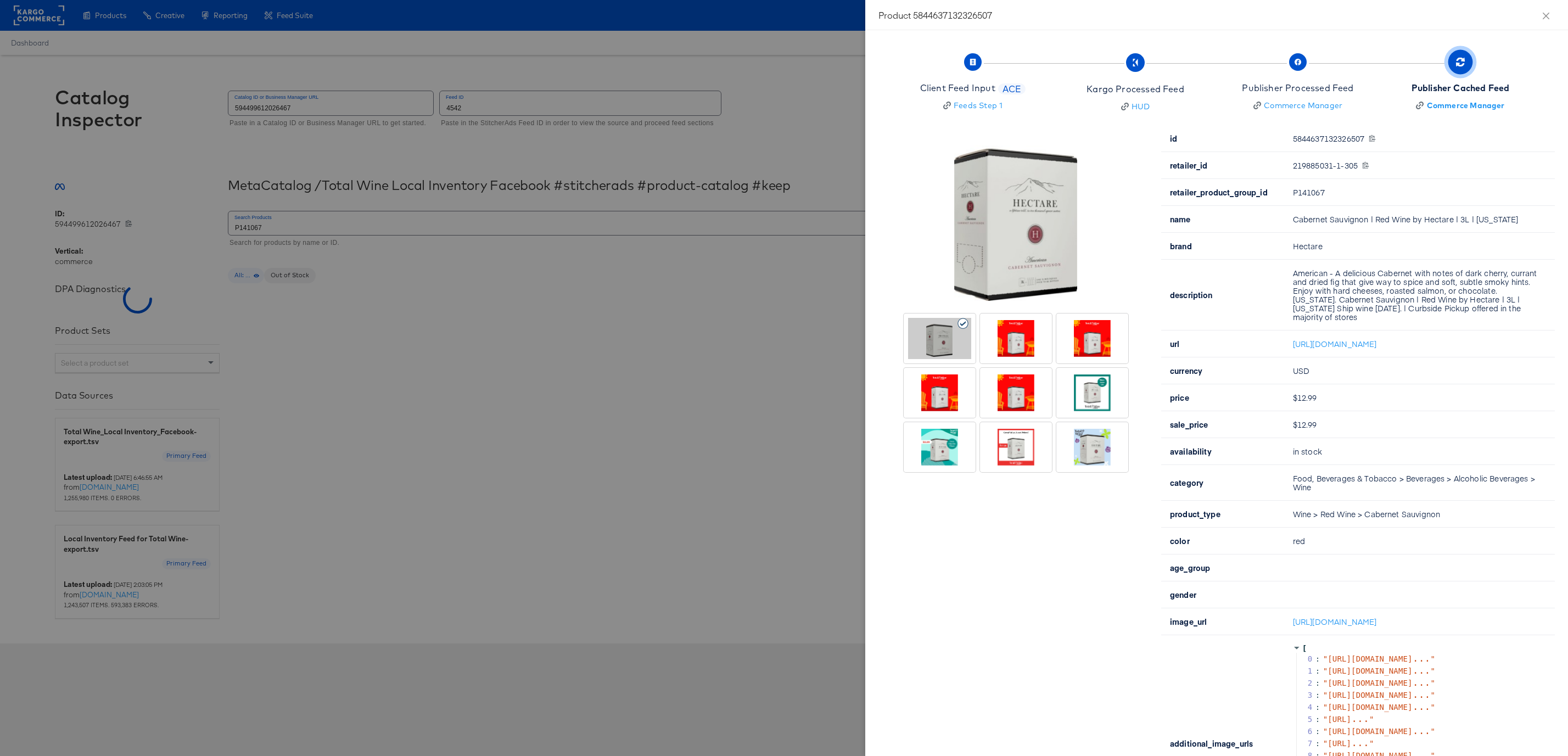
click at [938, 448] on div at bounding box center [939, 447] width 63 height 41
